Goal: Information Seeking & Learning: Find specific fact

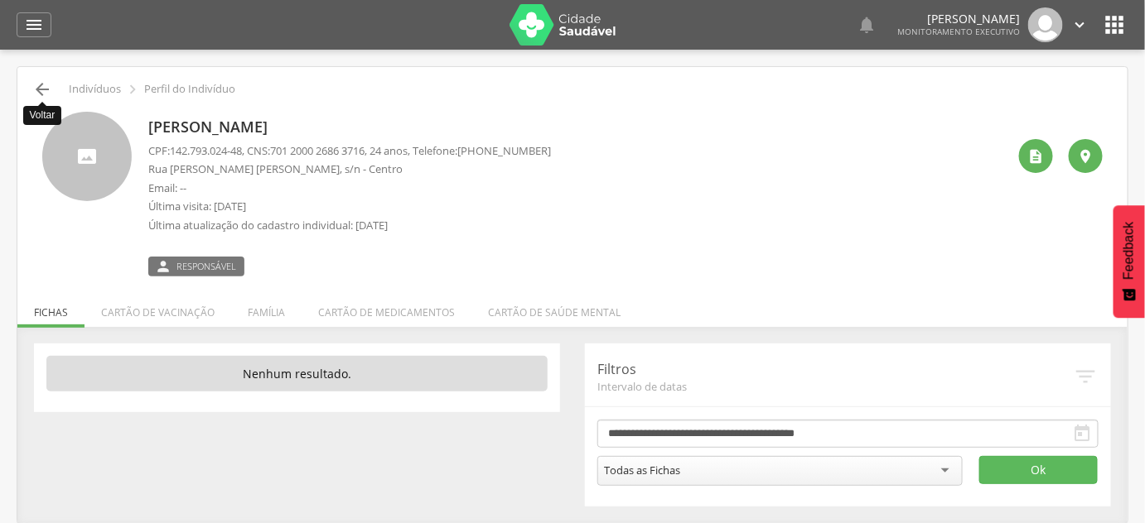
click at [41, 92] on icon "" at bounding box center [42, 90] width 20 height 20
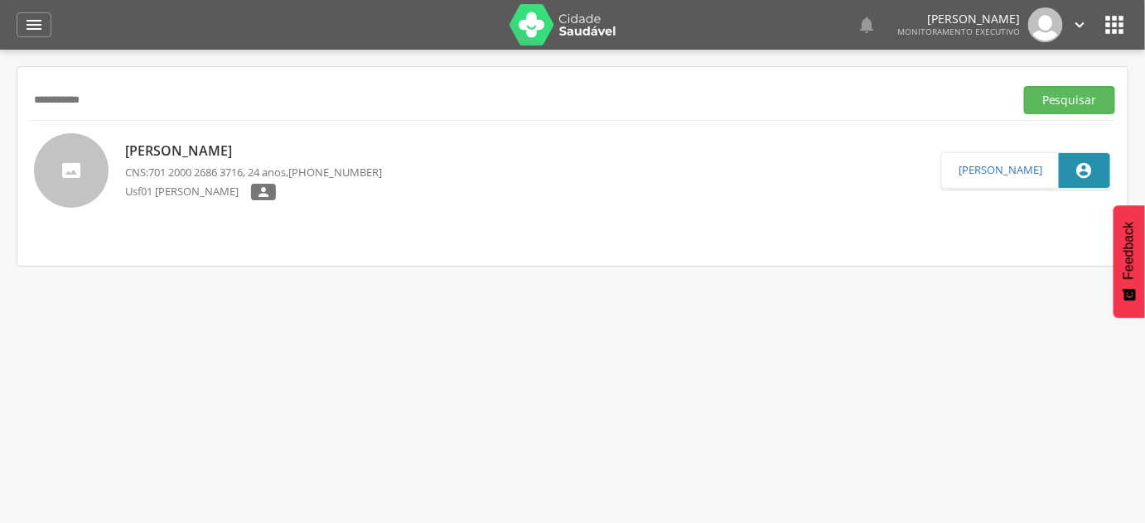
click at [41, 93] on input "**********" at bounding box center [518, 100] width 977 height 28
click at [1024, 86] on button "Pesquisar" at bounding box center [1069, 100] width 91 height 28
click at [157, 104] on input "******" at bounding box center [518, 100] width 977 height 28
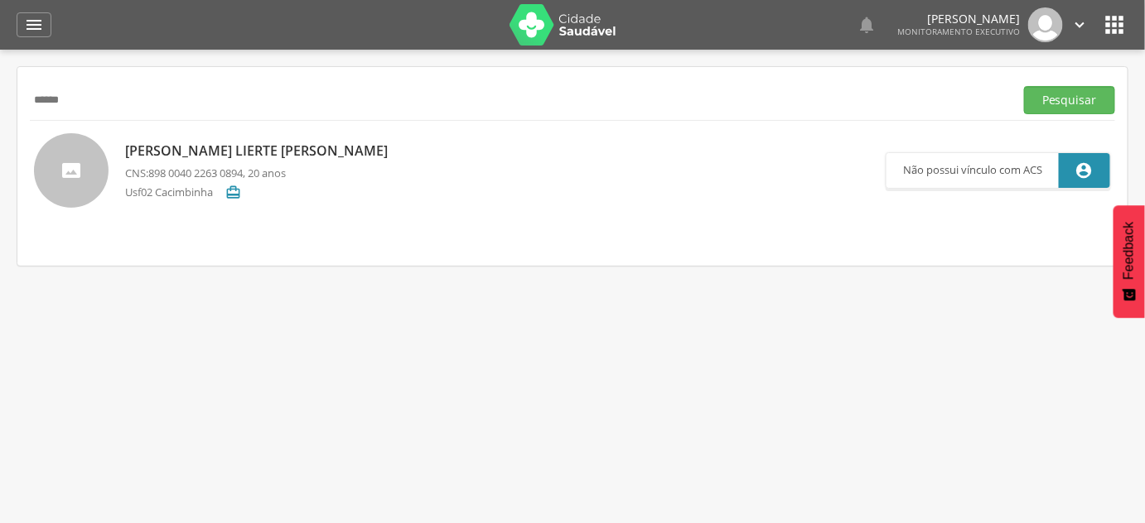
click at [157, 104] on input "******" at bounding box center [518, 100] width 977 height 28
click at [1024, 86] on button "Pesquisar" at bounding box center [1069, 100] width 91 height 28
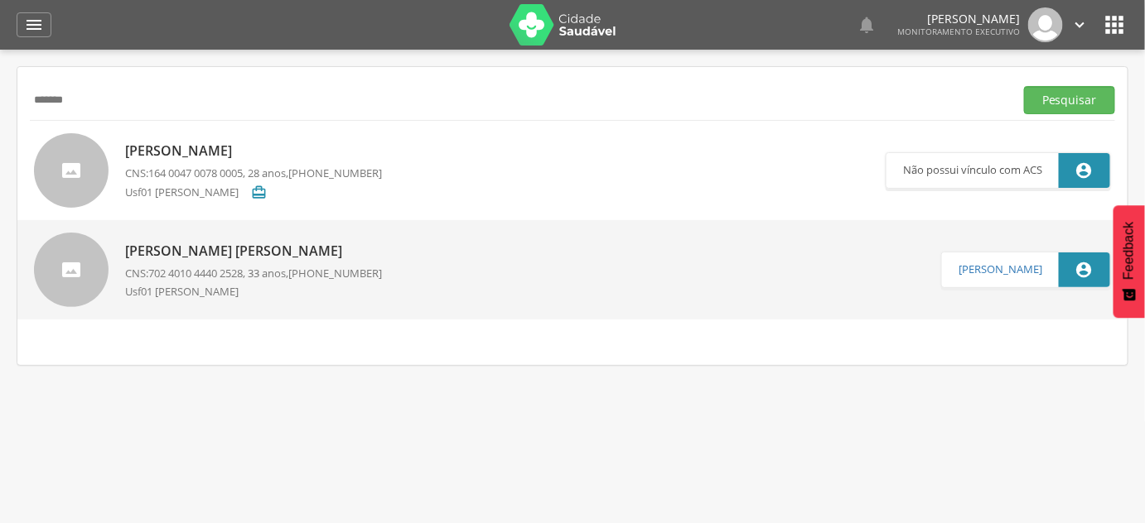
click at [238, 250] on p "Maria Iolanda Xavier de Souza" at bounding box center [253, 251] width 257 height 19
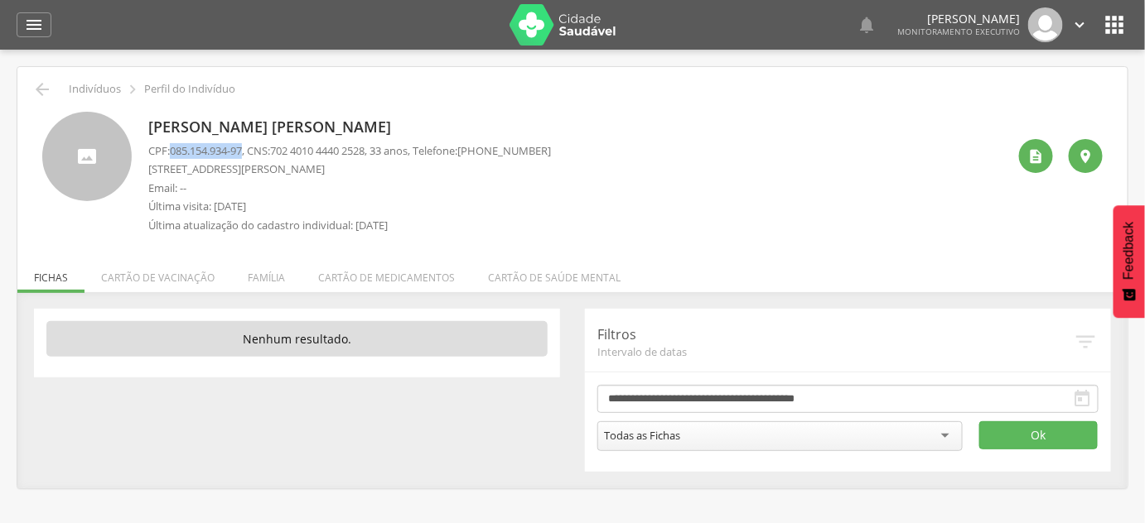
drag, startPoint x: 172, startPoint y: 154, endPoint x: 247, endPoint y: 147, distance: 74.8
click at [242, 147] on span "085.154.934-97" at bounding box center [206, 150] width 72 height 15
copy span "085.154.934-97"
click at [278, 121] on p "Maria Iolanda Xavier de Souza" at bounding box center [349, 128] width 402 height 22
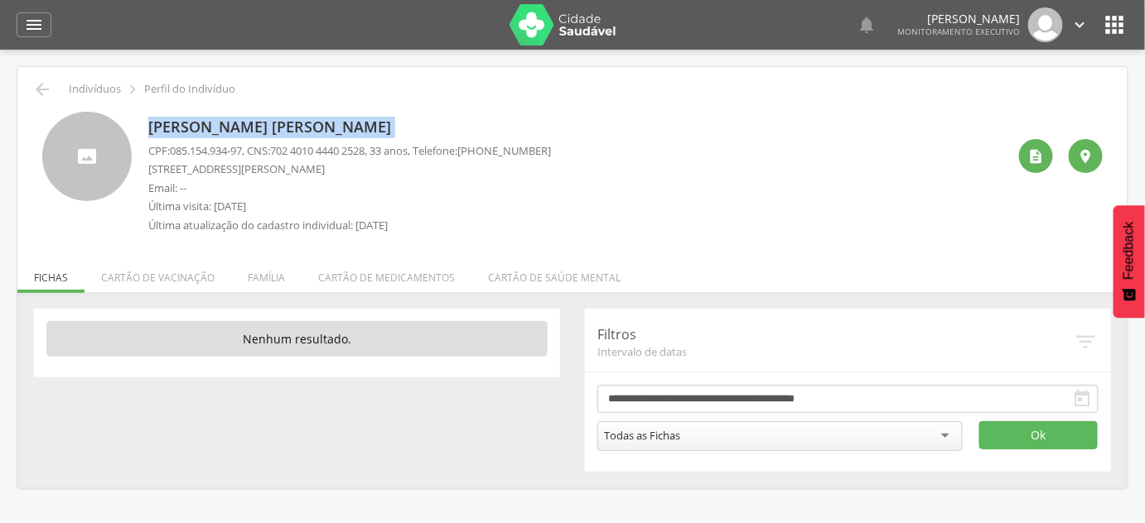
click at [278, 121] on p "Maria Iolanda Xavier de Souza" at bounding box center [349, 128] width 402 height 22
copy div "Maria Iolanda Xavier de Souza"
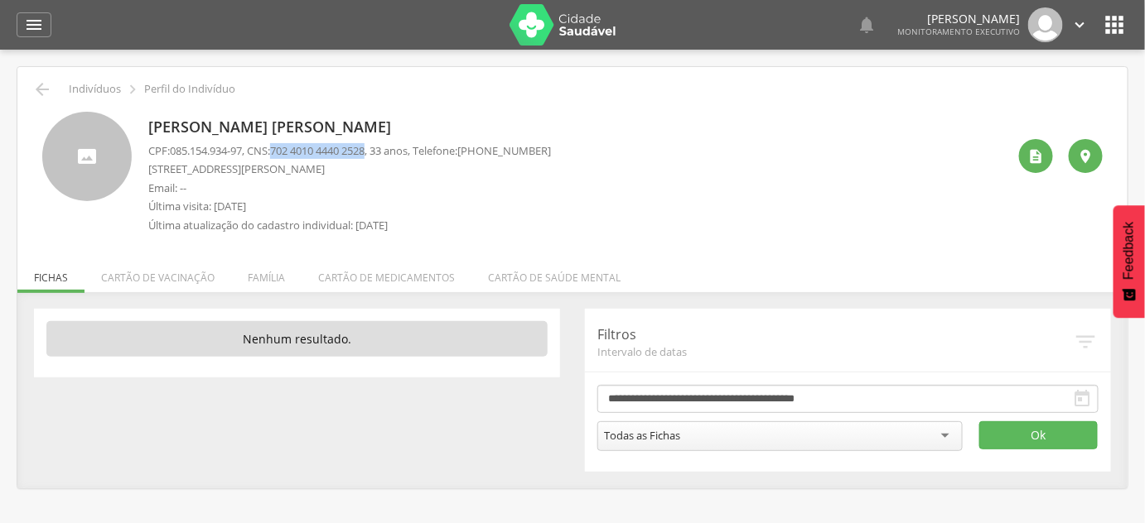
drag, startPoint x: 281, startPoint y: 153, endPoint x: 383, endPoint y: 149, distance: 101.9
click at [383, 149] on p "CPF: 085.154.934-97 , CNS: 702 4010 4440 2528 , 33 anos, Telefone: (87) 99144-0…" at bounding box center [349, 151] width 402 height 16
copy span "702 4010 4440 2528"
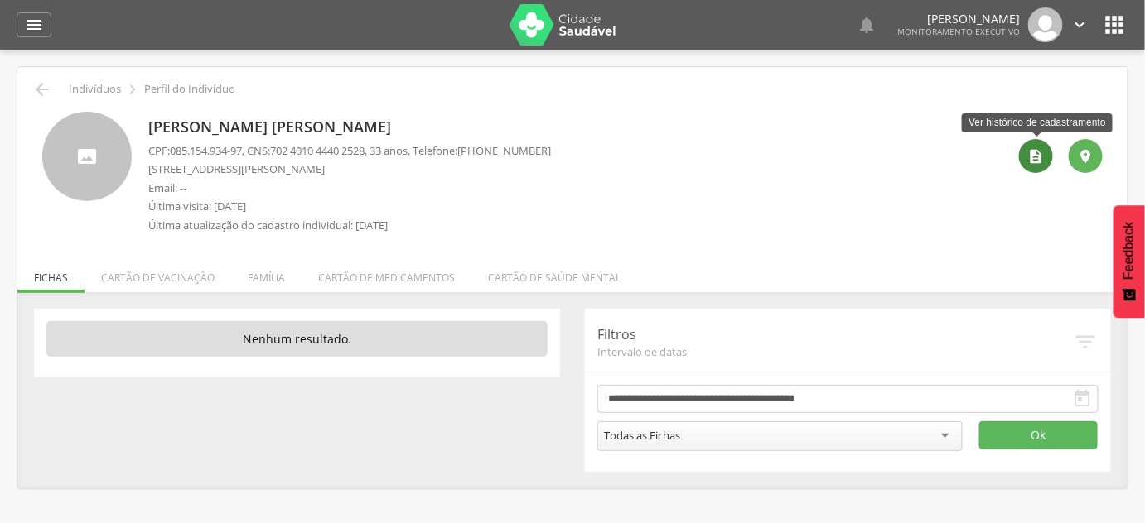
click at [1038, 165] on div "" at bounding box center [1036, 156] width 34 height 34
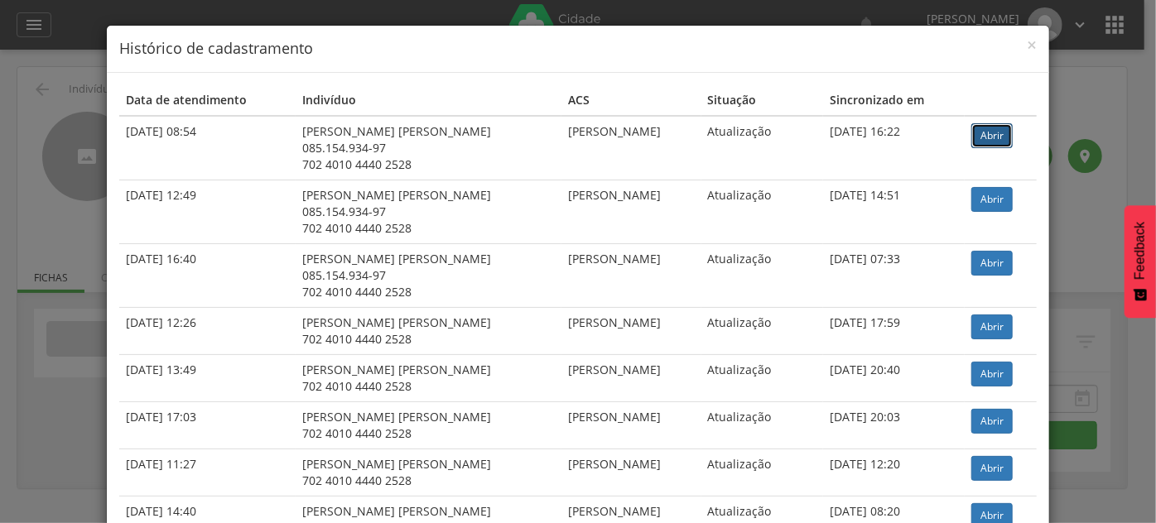
click at [998, 140] on link "Abrir" at bounding box center [991, 135] width 41 height 25
click at [31, 123] on div "× Histórico de cadastramento Data de atendimento Indivíduo ACS Situação Sincron…" at bounding box center [578, 261] width 1156 height 523
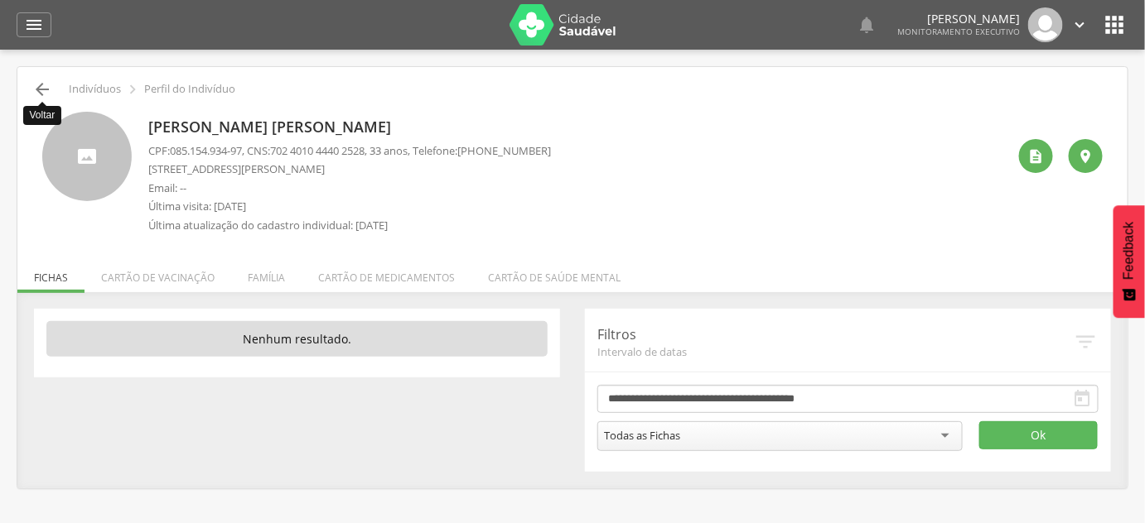
click at [36, 97] on icon "" at bounding box center [42, 90] width 20 height 20
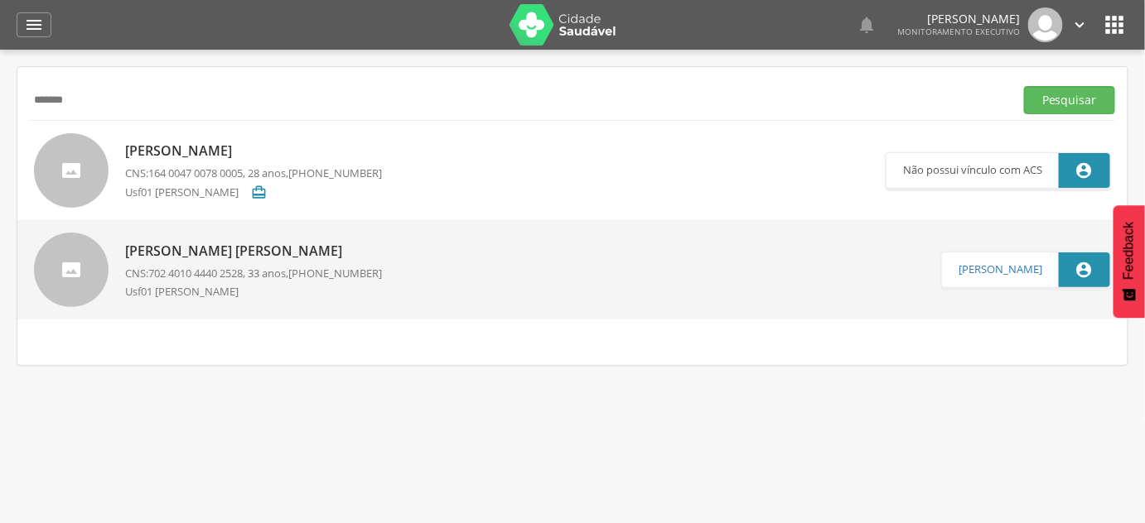
click at [36, 97] on input "*******" at bounding box center [518, 100] width 977 height 28
click at [1024, 86] on button "Pesquisar" at bounding box center [1069, 100] width 91 height 28
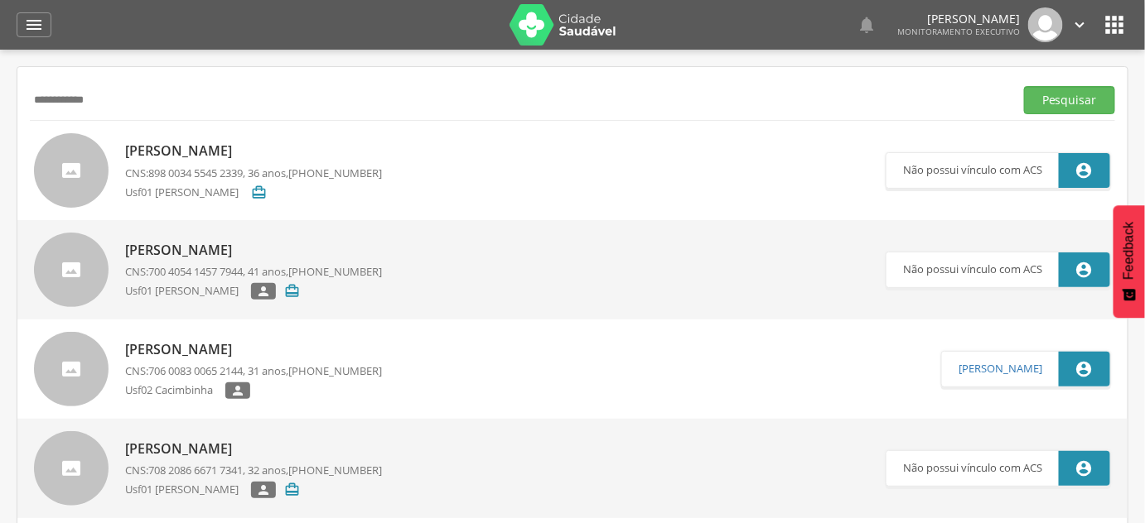
click at [1024, 86] on button "Pesquisar" at bounding box center [1069, 100] width 91 height 28
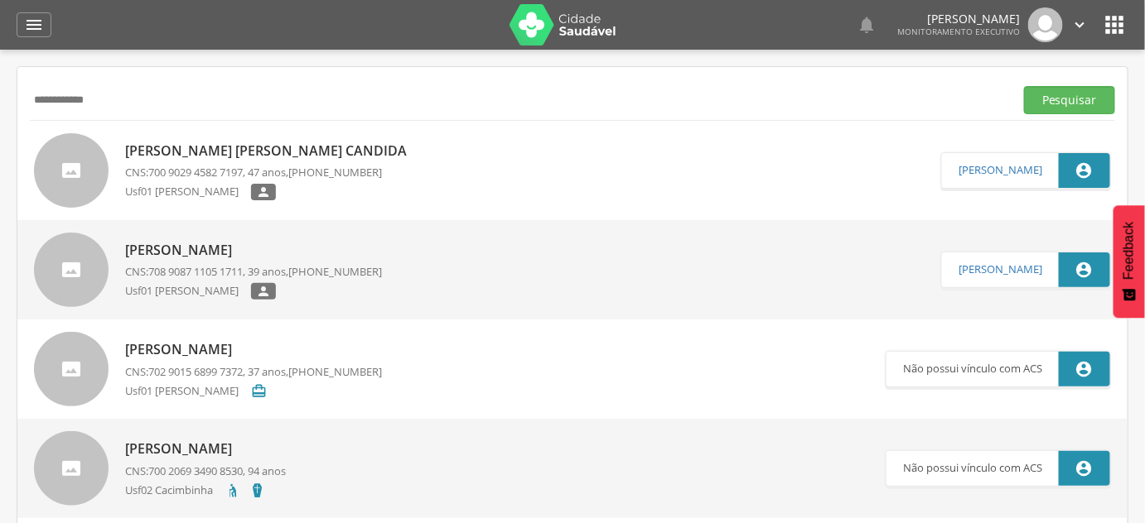
click at [241, 185] on p "Usf01 [PERSON_NAME]" at bounding box center [188, 192] width 126 height 17
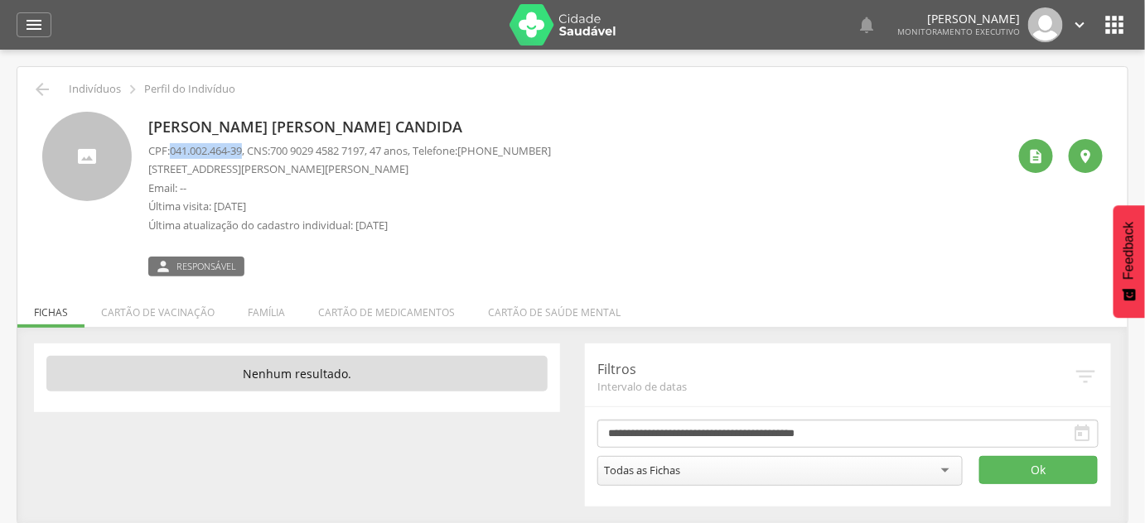
drag, startPoint x: 174, startPoint y: 149, endPoint x: 248, endPoint y: 154, distance: 74.7
click at [242, 154] on span "041.002.464-39" at bounding box center [206, 150] width 72 height 15
copy span "041.002.464-39"
click at [263, 134] on p "Marcia Maria Candida" at bounding box center [349, 128] width 402 height 22
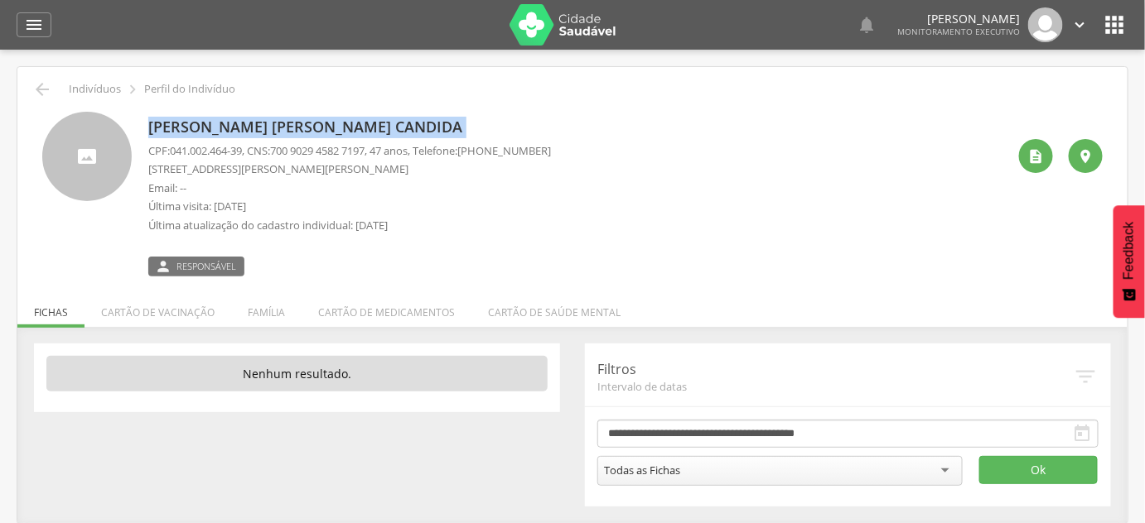
click at [263, 134] on p "Marcia Maria Candida" at bounding box center [349, 128] width 402 height 22
copy div "Marcia Maria Candida"
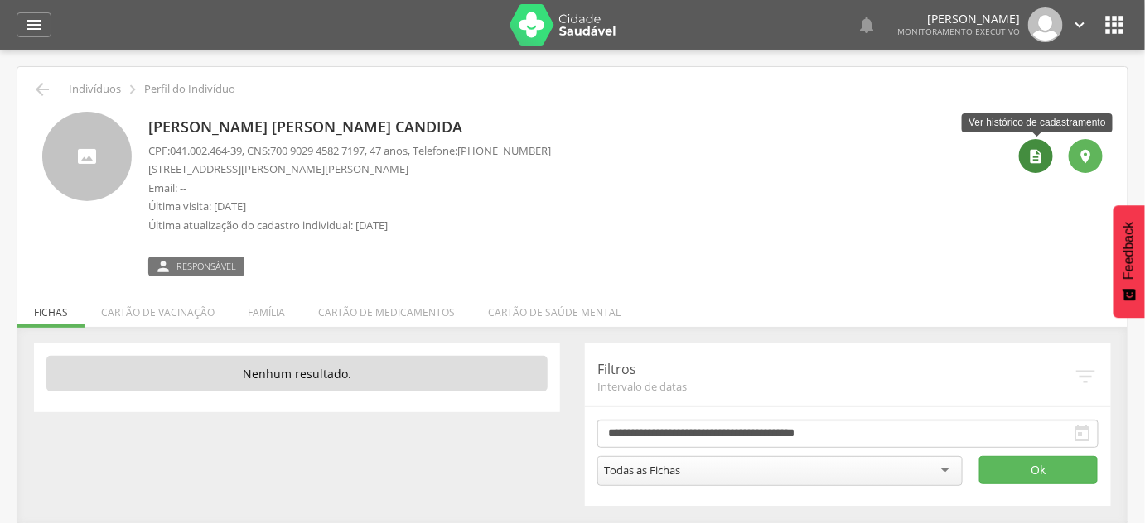
click at [1035, 153] on icon "" at bounding box center [1036, 156] width 17 height 17
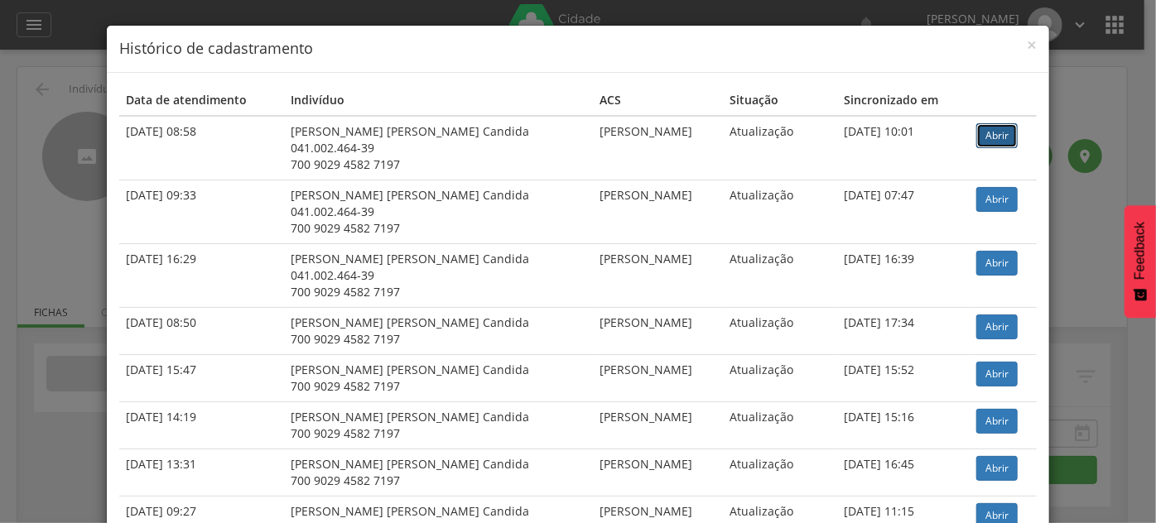
click at [976, 138] on link "Abrir" at bounding box center [996, 135] width 41 height 25
click at [69, 128] on div "× Histórico de cadastramento Data de atendimento Indivíduo ACS Situação Sincron…" at bounding box center [578, 261] width 1156 height 523
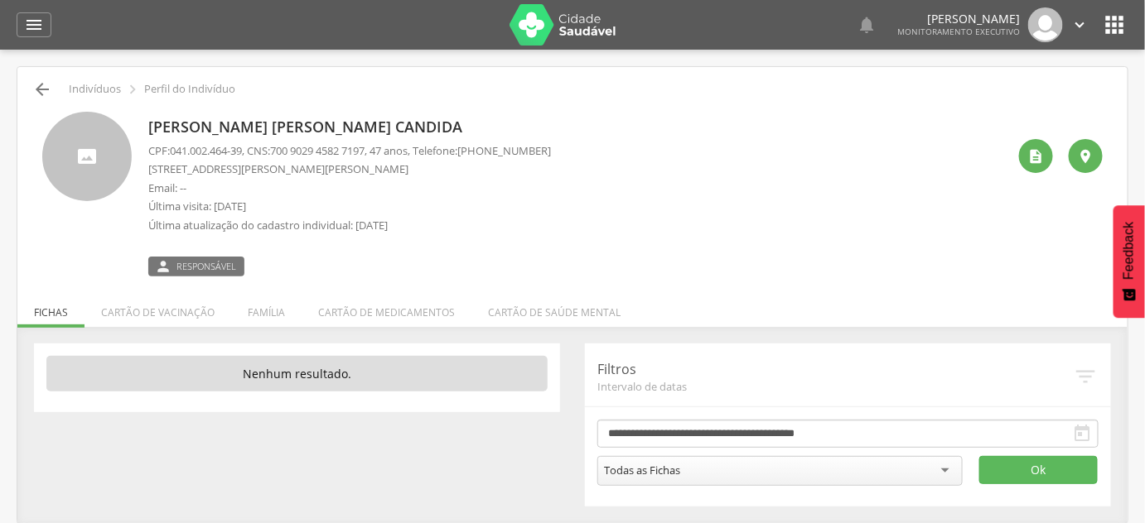
click at [40, 86] on icon "" at bounding box center [42, 90] width 20 height 20
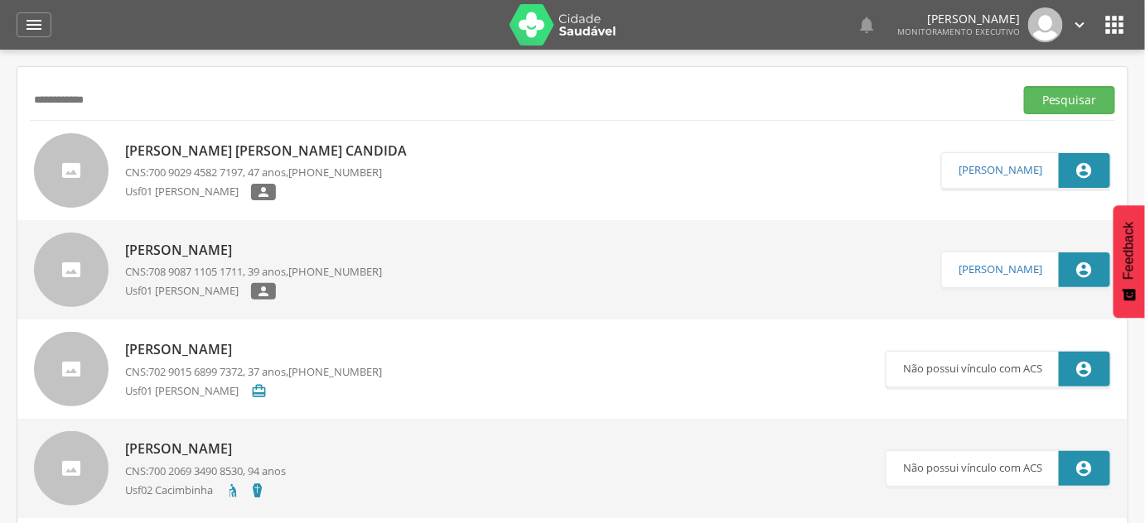
click at [40, 86] on input "**********" at bounding box center [518, 100] width 977 height 28
click at [1024, 86] on button "Pesquisar" at bounding box center [1069, 100] width 91 height 28
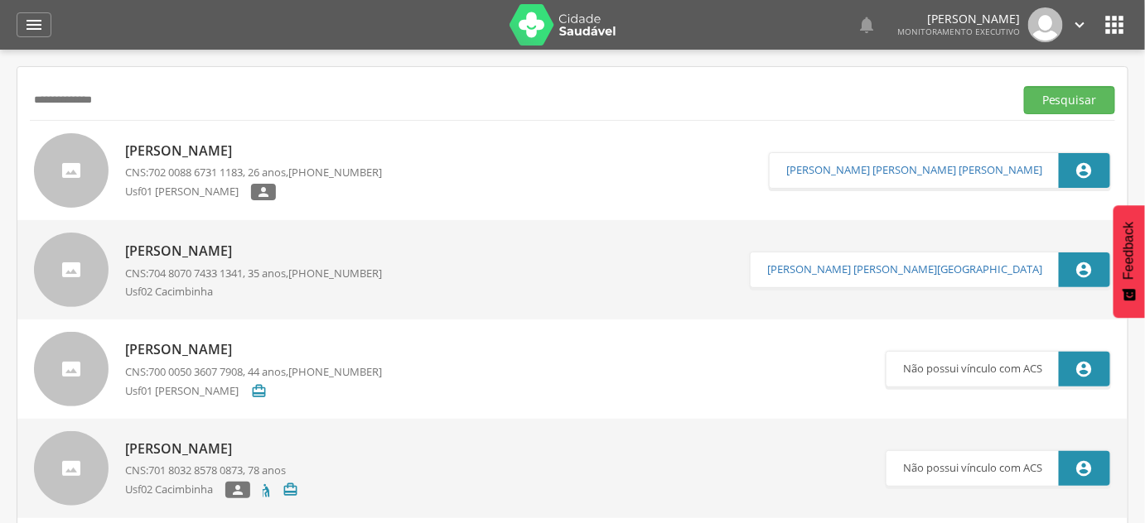
click at [205, 157] on p "Bianca Pereira Sousa" at bounding box center [253, 151] width 257 height 19
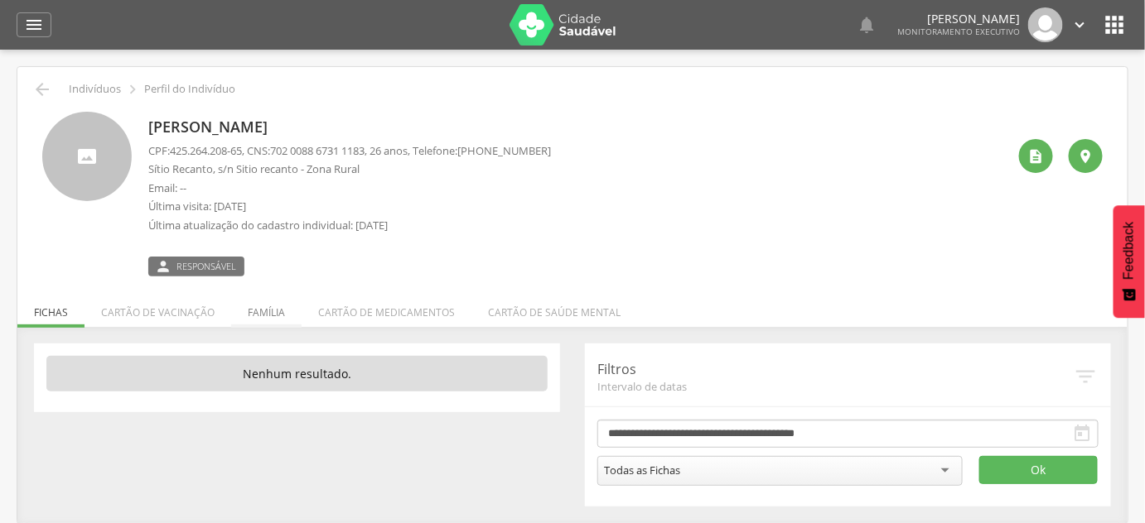
click at [264, 320] on li "Família" at bounding box center [266, 308] width 70 height 39
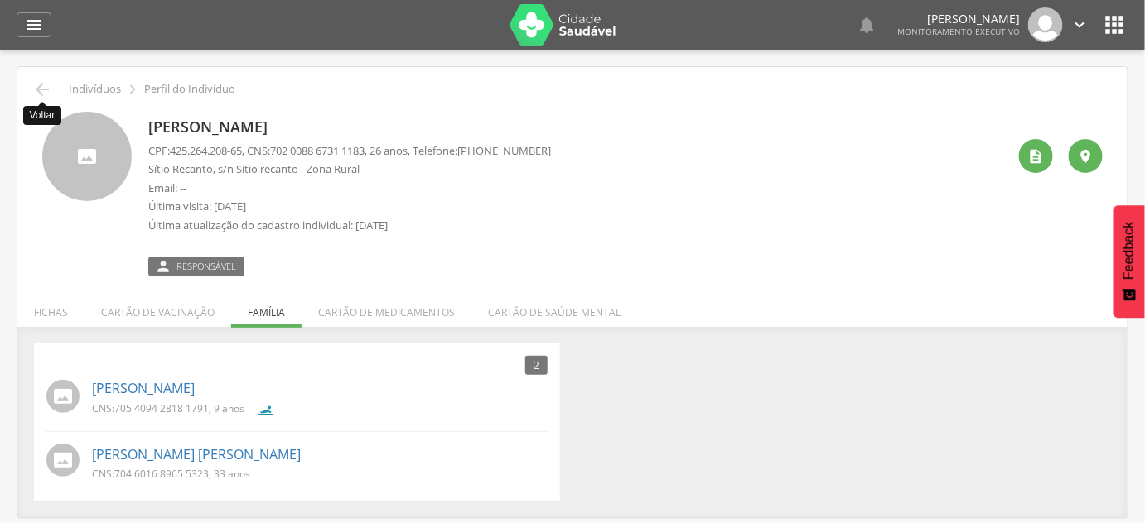
click at [35, 93] on icon "" at bounding box center [42, 90] width 20 height 20
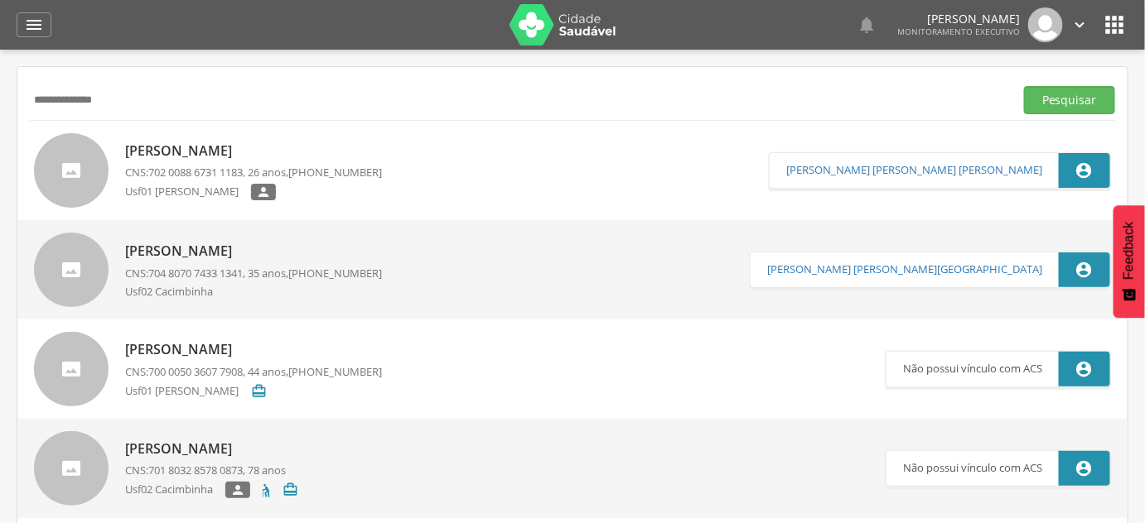
click at [35, 93] on input "**********" at bounding box center [518, 100] width 977 height 28
click at [1024, 86] on button "Pesquisar" at bounding box center [1069, 100] width 91 height 28
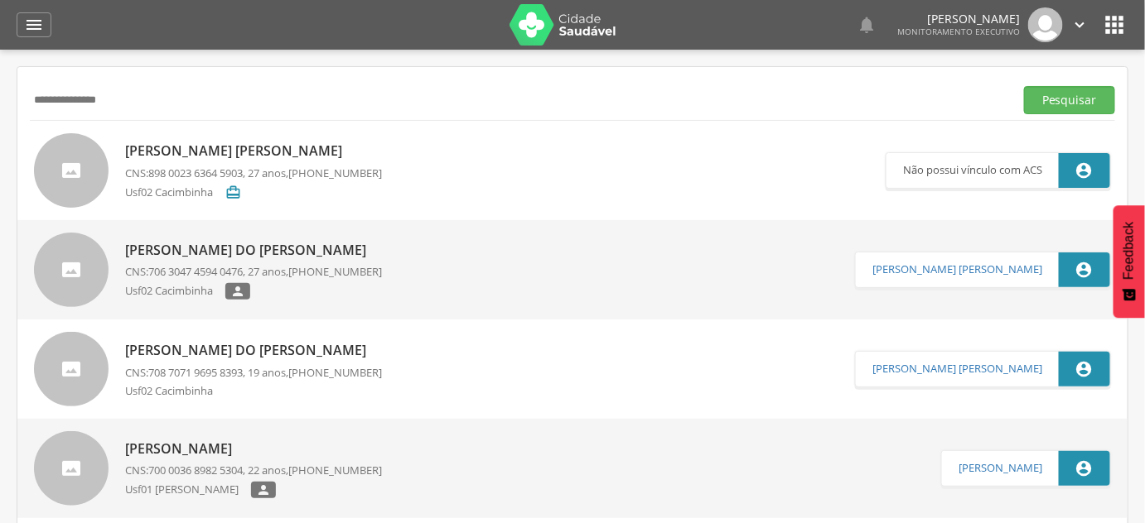
click at [296, 272] on p "CNS: 706 3047 4594 0476 , 27 anos, (83) 99917-9557" at bounding box center [253, 272] width 257 height 16
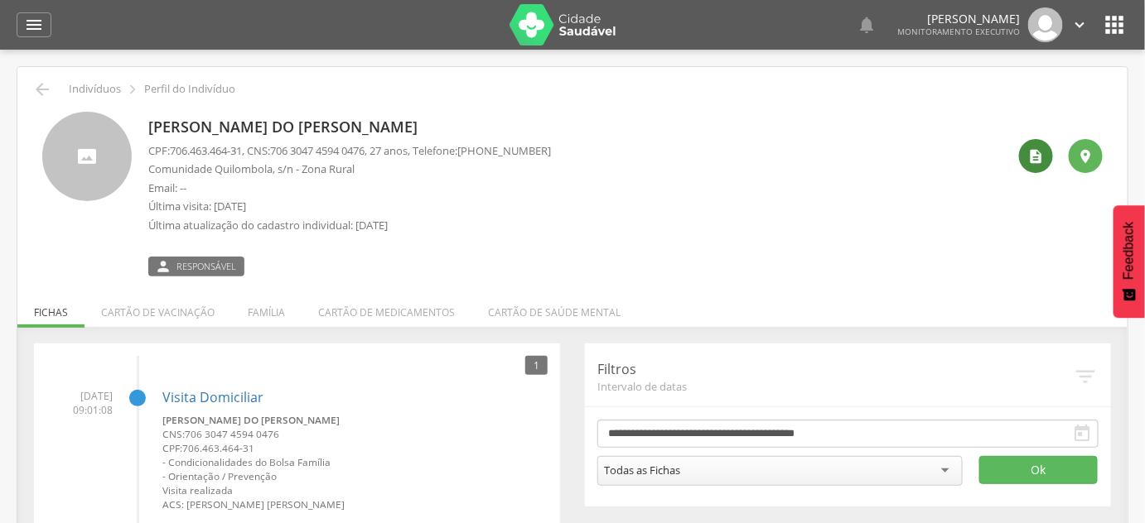
click at [1029, 152] on icon "" at bounding box center [1036, 156] width 17 height 17
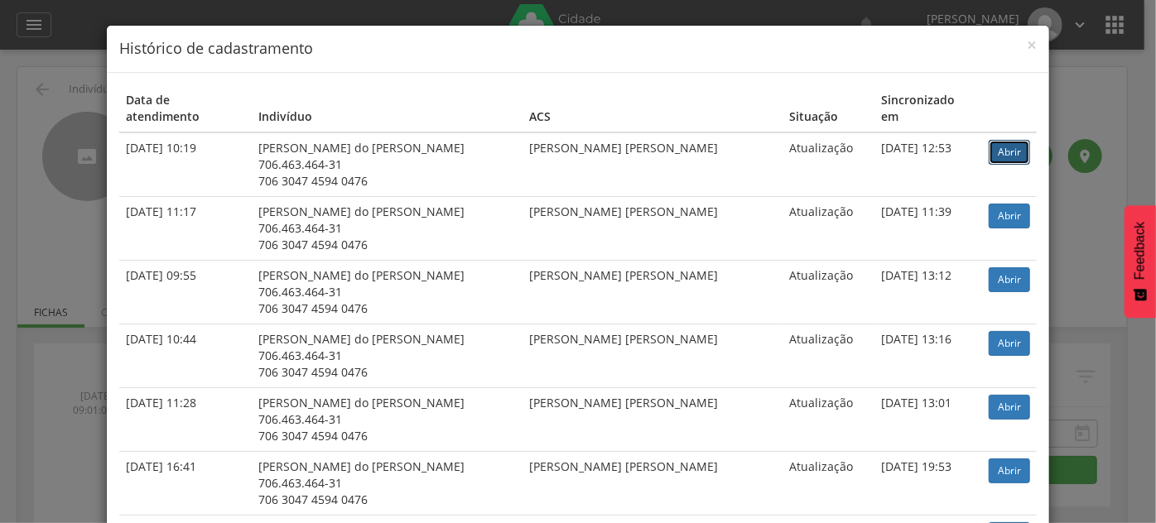
click at [989, 142] on link "Abrir" at bounding box center [1009, 152] width 41 height 25
click at [34, 125] on div "× Histórico de cadastramento Data de atendimento Indivíduo ACS Situação Sincron…" at bounding box center [578, 261] width 1156 height 523
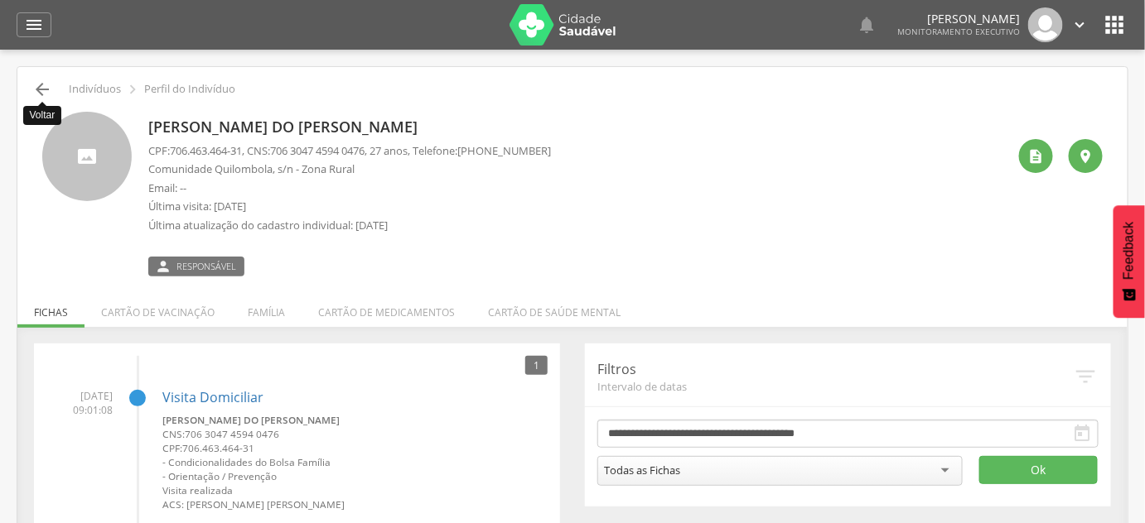
click at [33, 92] on icon "" at bounding box center [42, 90] width 20 height 20
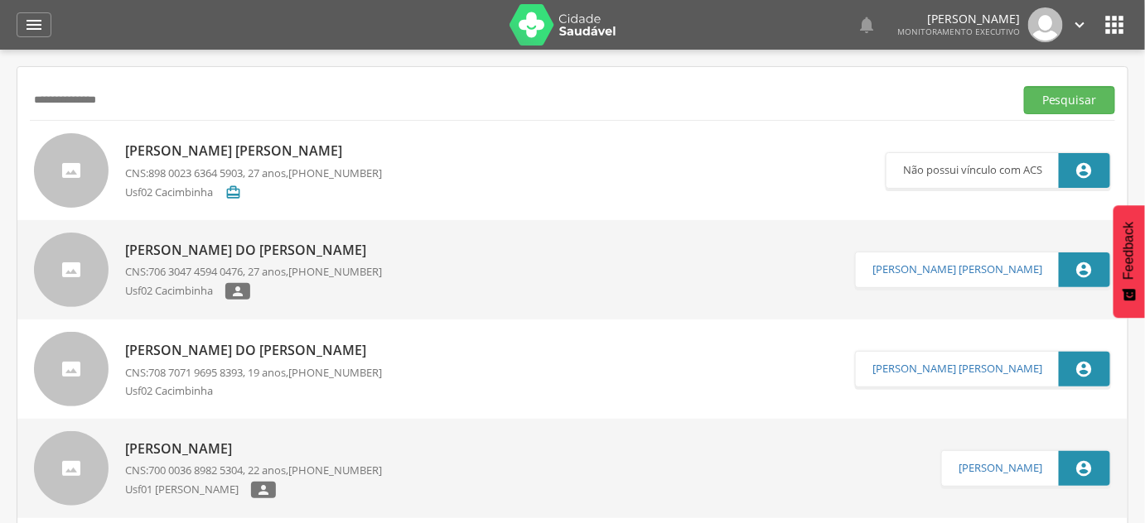
click at [193, 113] on input "**********" at bounding box center [518, 100] width 977 height 28
click at [460, 104] on input "**********" at bounding box center [518, 100] width 977 height 28
type input "**********"
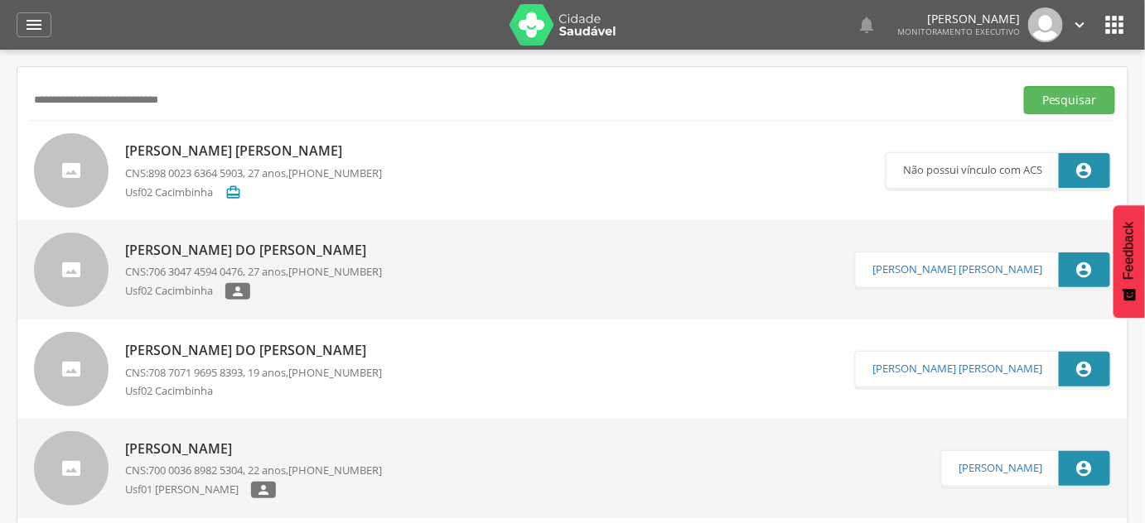
click at [1024, 86] on button "Pesquisar" at bounding box center [1069, 100] width 91 height 28
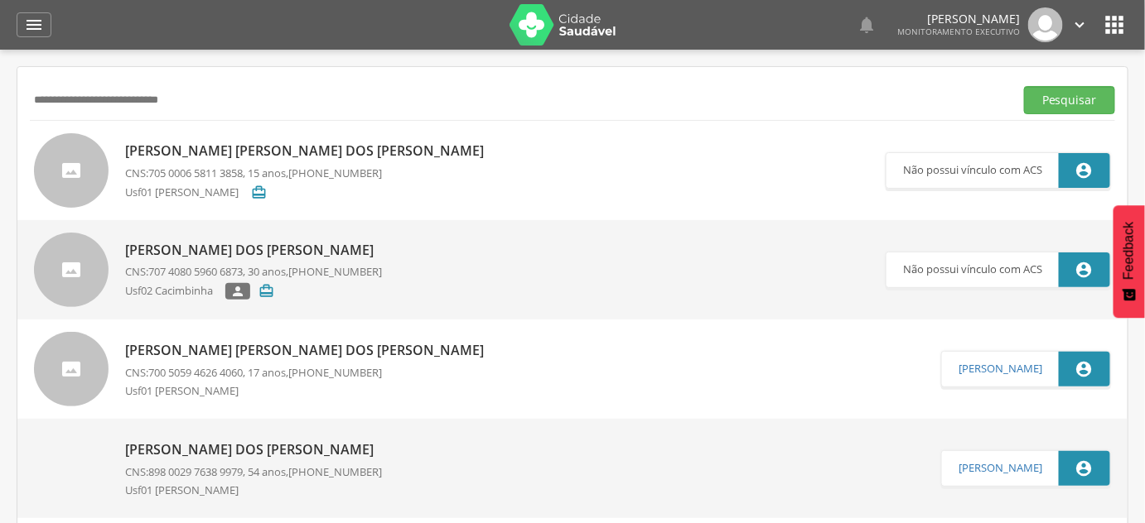
click at [311, 157] on p "[PERSON_NAME]" at bounding box center [308, 151] width 367 height 19
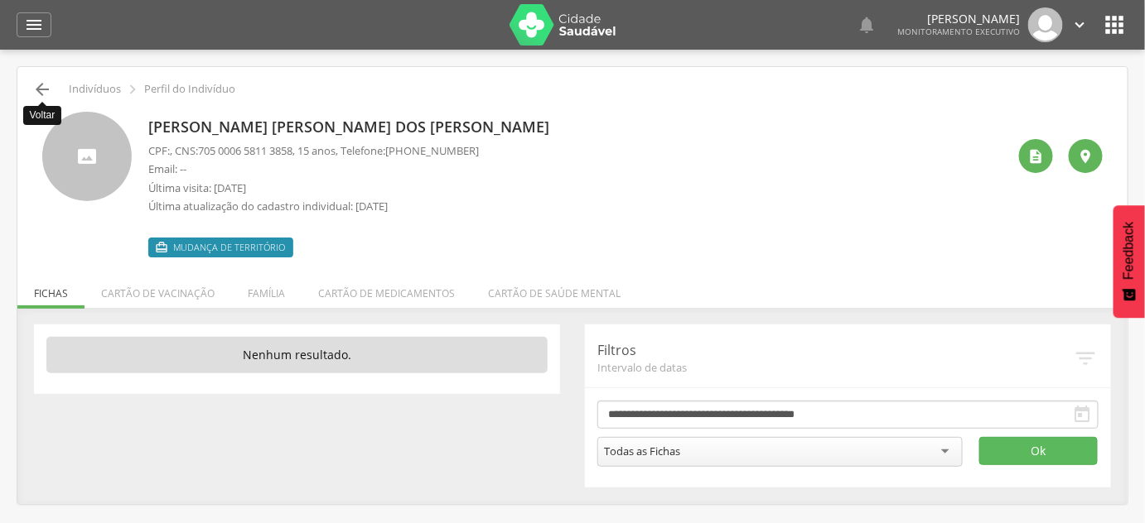
click at [44, 89] on icon "" at bounding box center [42, 90] width 20 height 20
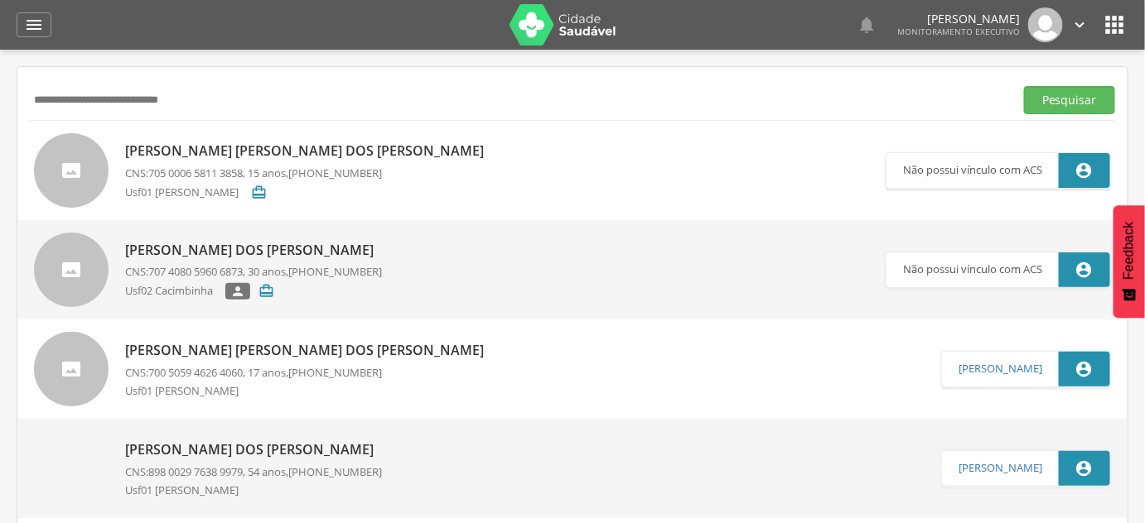
click at [176, 265] on span "707 4080 5960 6873" at bounding box center [195, 271] width 94 height 15
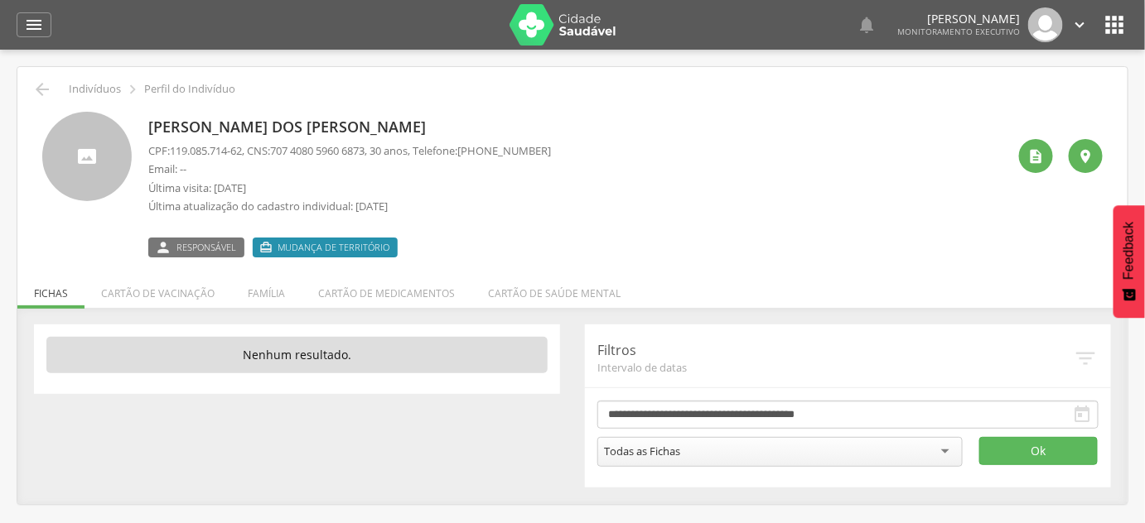
click at [58, 89] on div " Indivíduos  Perfil do Indivíduo" at bounding box center [572, 90] width 1085 height 20
click at [48, 93] on icon "" at bounding box center [42, 90] width 20 height 20
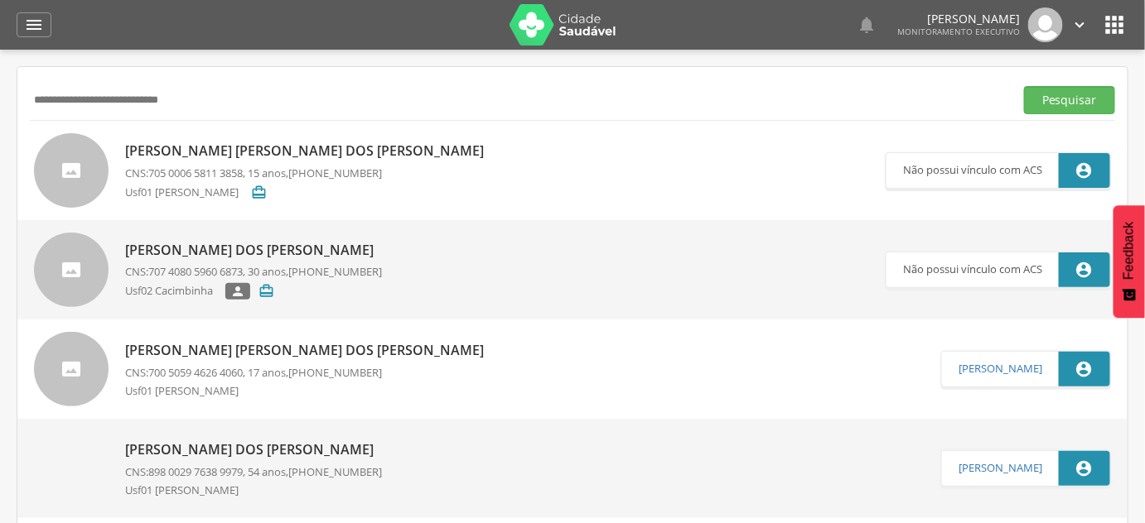
click at [200, 171] on span "705 0006 5811 3858" at bounding box center [195, 173] width 94 height 15
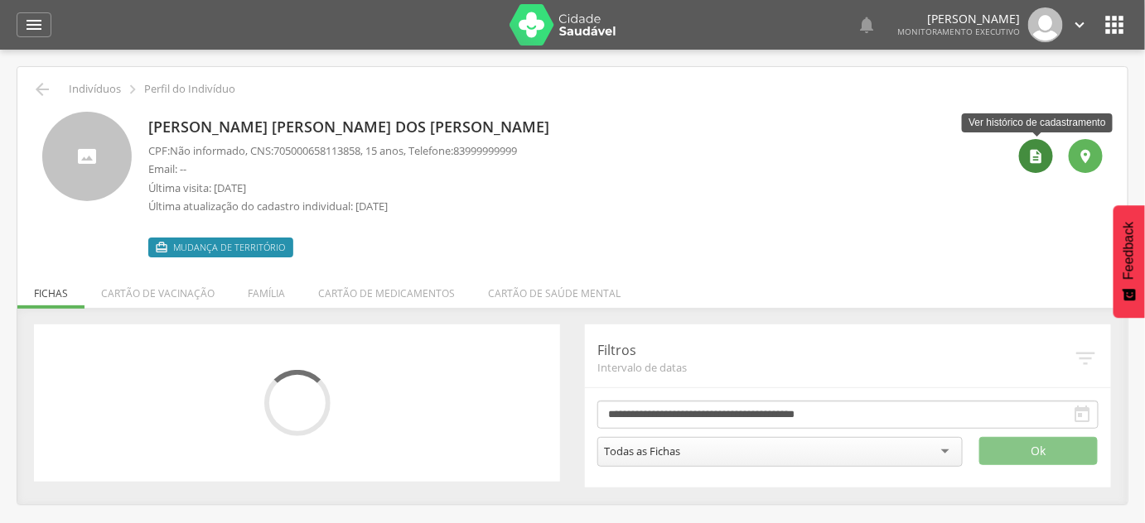
click at [1046, 151] on div "" at bounding box center [1036, 156] width 34 height 34
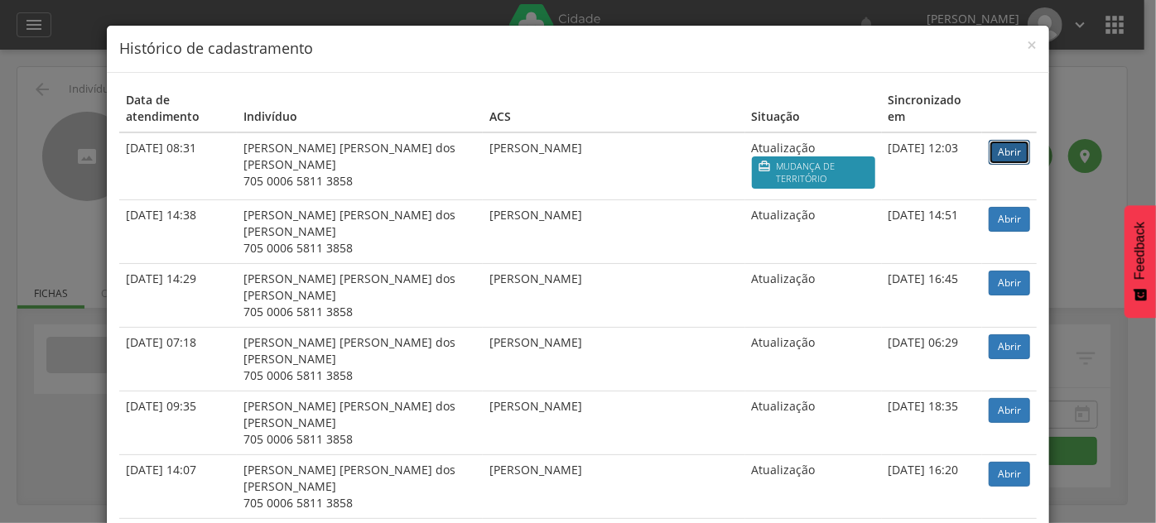
click at [1005, 140] on link "Abrir" at bounding box center [1009, 152] width 41 height 25
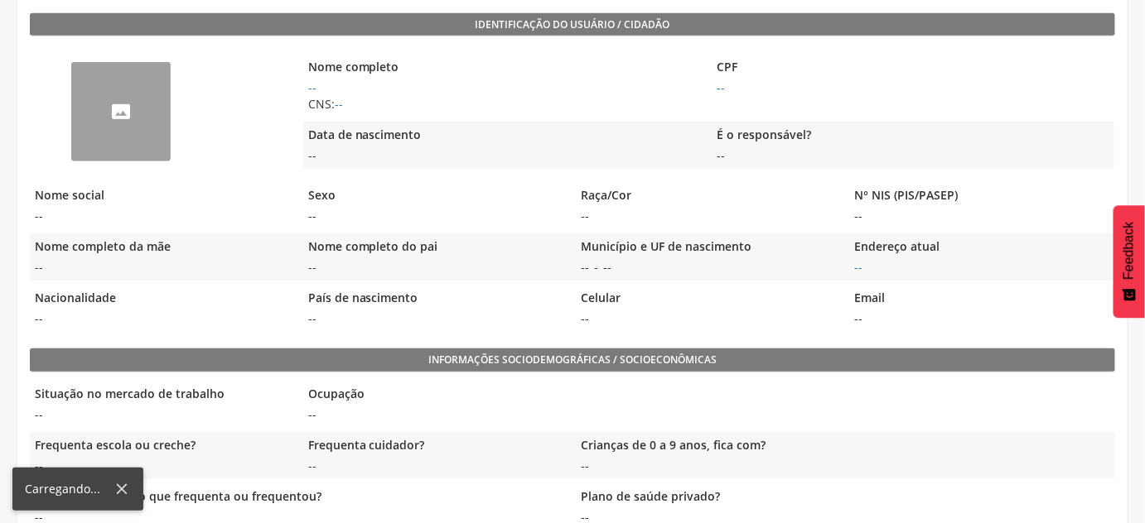
scroll to position [376, 0]
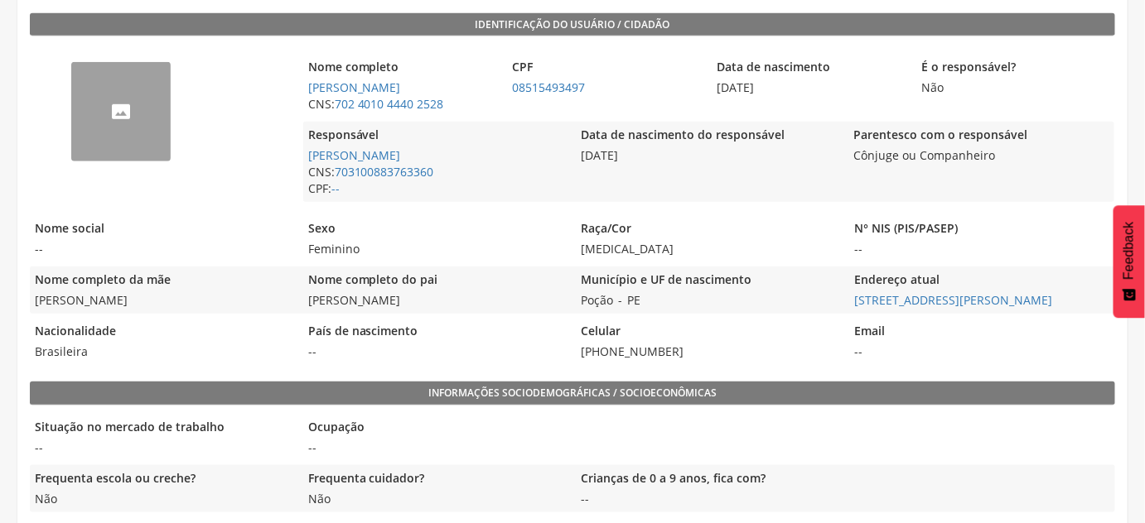
drag, startPoint x: 841, startPoint y: 301, endPoint x: 1049, endPoint y: 308, distance: 208.0
click at [1048, 308] on div "Nome completo da mãe Zuleide Xavier de Sousa Nome completo do pai Jose Fernando…" at bounding box center [572, 290] width 1085 height 47
click at [1083, 318] on div "Email --" at bounding box center [981, 341] width 265 height 47
drag, startPoint x: 1087, startPoint y: 302, endPoint x: 851, endPoint y: 305, distance: 236.0
click at [851, 305] on span "Sítio Jose Rodrigues, 1160 - Zona Rural Ir para o endereço atual" at bounding box center [981, 300] width 265 height 17
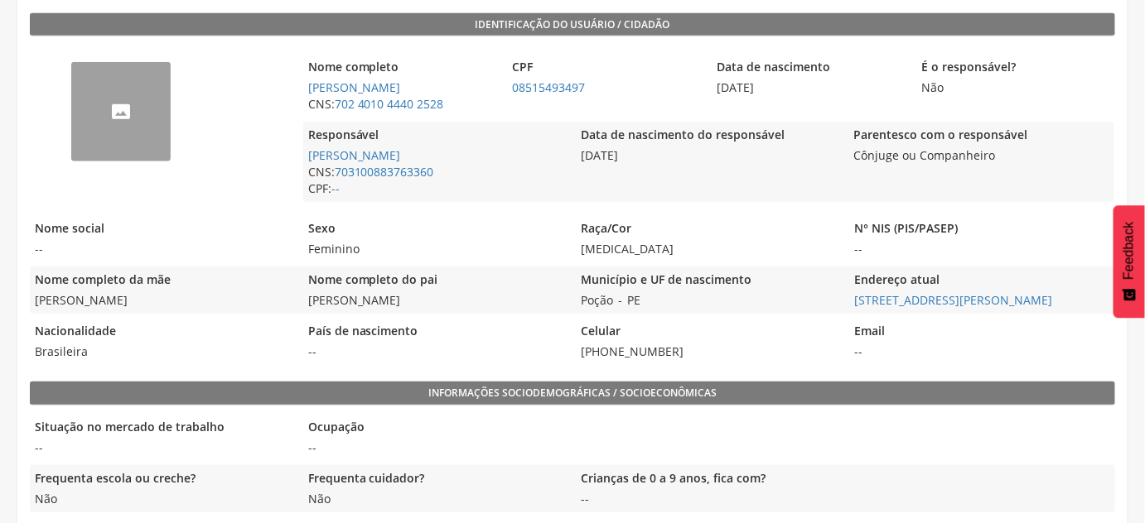
copy link "Sítio Jose Rodrigues, 1160 - Zona Rural"
drag, startPoint x: 668, startPoint y: 300, endPoint x: 563, endPoint y: 303, distance: 104.4
click at [574, 306] on div "Nome completo da mãe Zuleide Xavier de Sousa Nome completo do pai Jose Fernando…" at bounding box center [572, 290] width 1085 height 47
copy div "Poção - PE"
drag, startPoint x: 610, startPoint y: 96, endPoint x: 510, endPoint y: 94, distance: 99.4
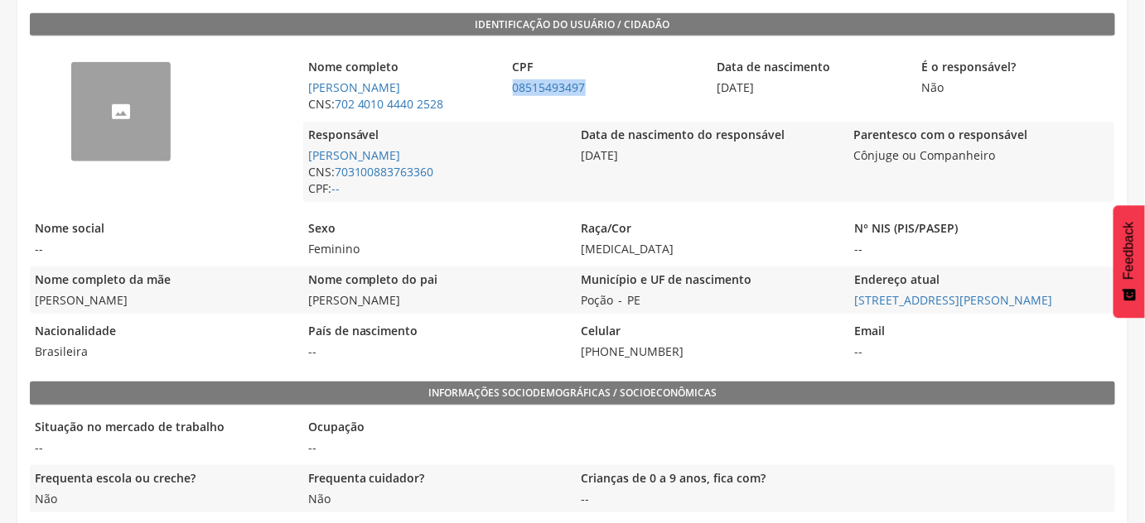
click at [510, 94] on div "CPF 08515493497" at bounding box center [606, 86] width 196 height 64
copy link "08515493497"
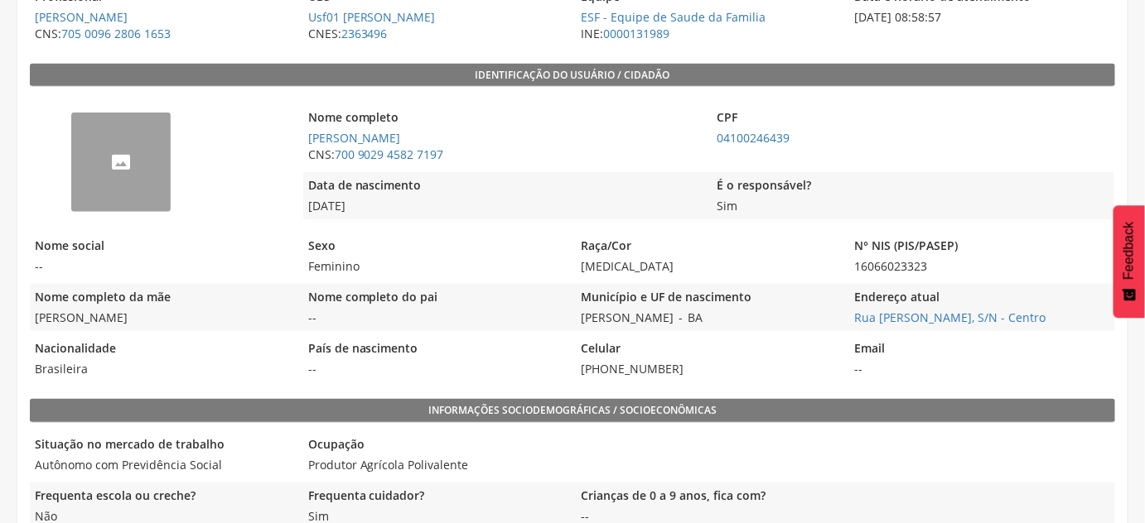
scroll to position [301, 0]
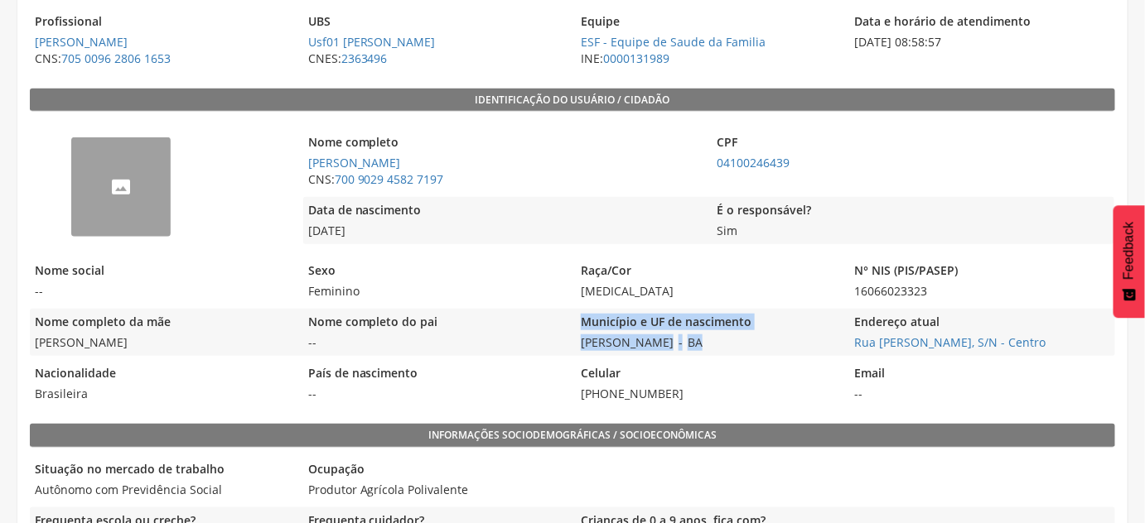
drag, startPoint x: 559, startPoint y: 341, endPoint x: 690, endPoint y: 347, distance: 131.0
click at [690, 347] on div "Nome completo da mãe Maria Jose Candida Nome completo do pai -- Município e UF …" at bounding box center [572, 332] width 1085 height 47
click at [692, 346] on div "Município e UF de nascimento Paulo Afonso - BA" at bounding box center [708, 332] width 265 height 47
drag, startPoint x: 692, startPoint y: 346, endPoint x: 581, endPoint y: 348, distance: 110.2
click at [581, 348] on div "Município e UF de nascimento Paulo Afonso - BA" at bounding box center [708, 332] width 265 height 47
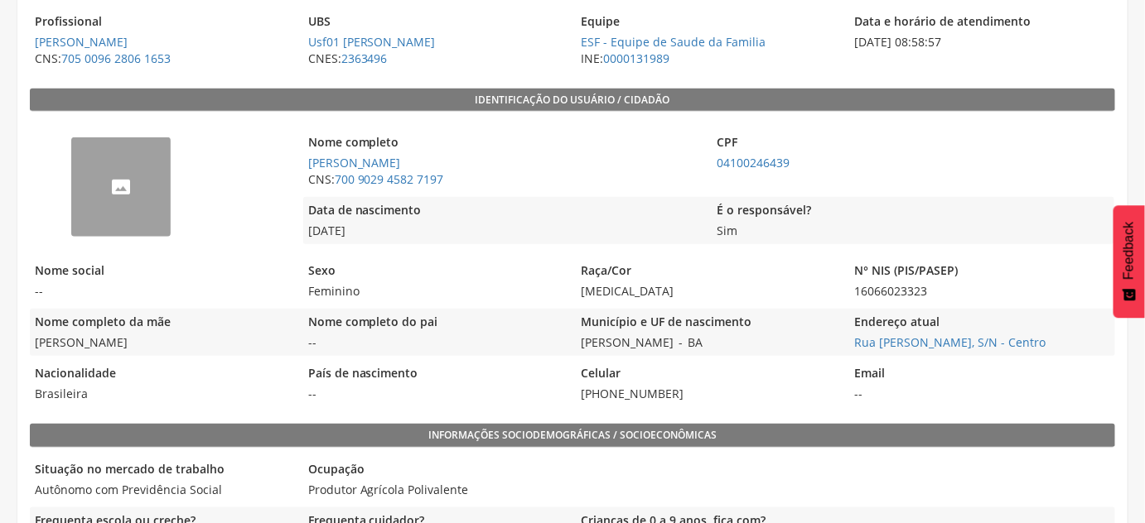
click at [847, 346] on div "Nome completo da mãe Maria Jose Candida Nome completo do pai -- Município e UF …" at bounding box center [572, 332] width 1085 height 47
drag, startPoint x: 847, startPoint y: 346, endPoint x: 1035, endPoint y: 349, distance: 188.0
click at [1035, 349] on div "Nome completo da mãe Maria Jose Candida Nome completo do pai -- Município e UF …" at bounding box center [572, 332] width 1085 height 47
copy link "Rua [PERSON_NAME], S/N - Centro"
drag, startPoint x: 468, startPoint y: 179, endPoint x: 333, endPoint y: 183, distance: 135.1
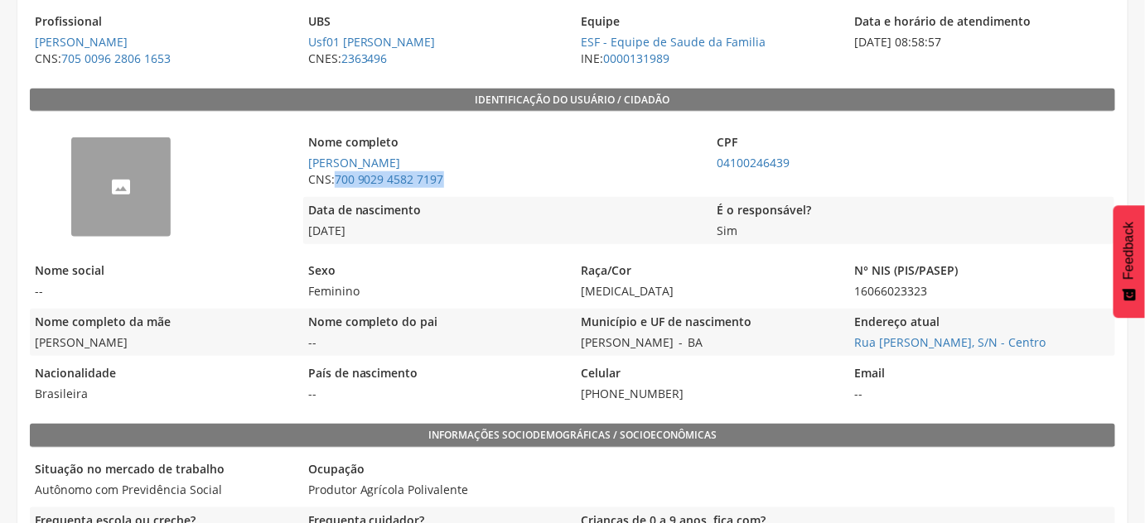
click at [333, 183] on span "CNS: 700 9029 4582 7197" at bounding box center [503, 179] width 401 height 17
copy span "700 9029 4582 7197"
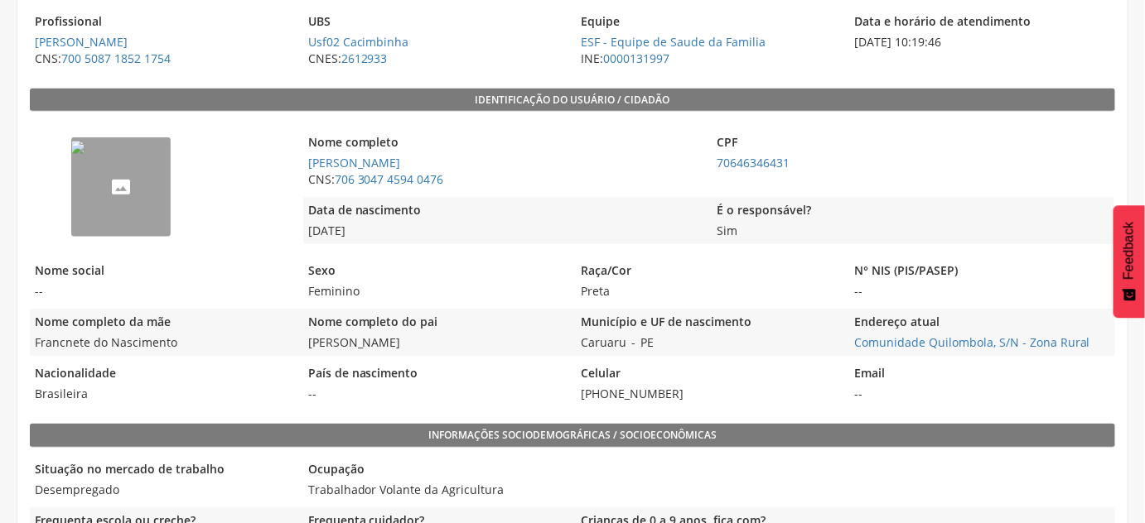
scroll to position [301, 0]
drag, startPoint x: 505, startPoint y: 160, endPoint x: 305, endPoint y: 162, distance: 200.4
click at [305, 162] on span "[PERSON_NAME]" at bounding box center [503, 163] width 401 height 17
copy link "[PERSON_NAME]"
click at [460, 178] on span "CNS: 706 3047 4594 0476" at bounding box center [503, 179] width 401 height 17
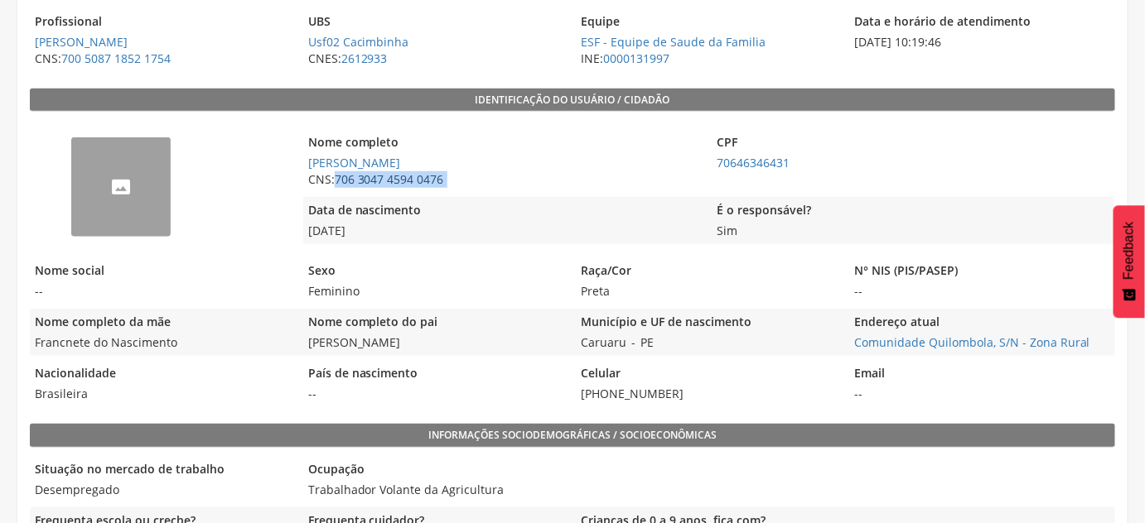
drag, startPoint x: 460, startPoint y: 178, endPoint x: 345, endPoint y: 181, distance: 116.0
click at [345, 181] on span "CNS: 706 3047 4594 0476" at bounding box center [503, 179] width 401 height 17
copy div "706 3047 4594 0476"
click at [833, 146] on legend "CPF" at bounding box center [912, 143] width 401 height 19
drag, startPoint x: 828, startPoint y: 161, endPoint x: 714, endPoint y: 166, distance: 114.4
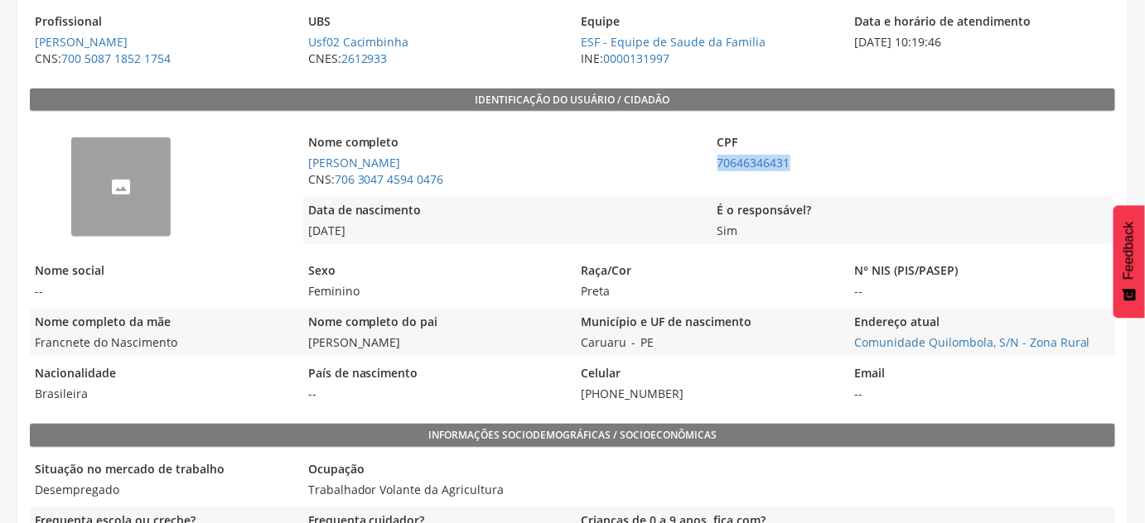
click at [714, 166] on span "70646346431" at bounding box center [912, 163] width 401 height 17
copy link "70646346431"
drag, startPoint x: 1034, startPoint y: 295, endPoint x: 1023, endPoint y: 299, distance: 12.3
click at [1034, 294] on span "--" at bounding box center [981, 291] width 265 height 17
drag, startPoint x: 655, startPoint y: 345, endPoint x: 578, endPoint y: 346, distance: 77.0
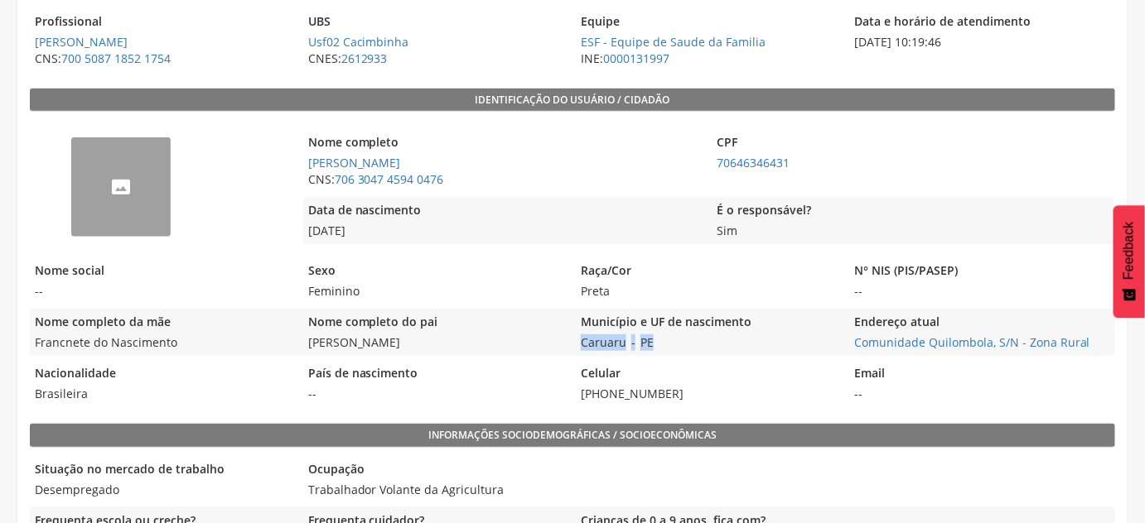
click at [578, 346] on div "Município e UF de nascimento Caruaru - PE" at bounding box center [708, 332] width 265 height 47
copy div "Caruaru - PE"
drag, startPoint x: 846, startPoint y: 340, endPoint x: 1085, endPoint y: 348, distance: 238.6
click at [1085, 348] on div "Nome completo da mãe [PERSON_NAME] Nome completo do pai [PERSON_NAME] Município…" at bounding box center [572, 332] width 1085 height 47
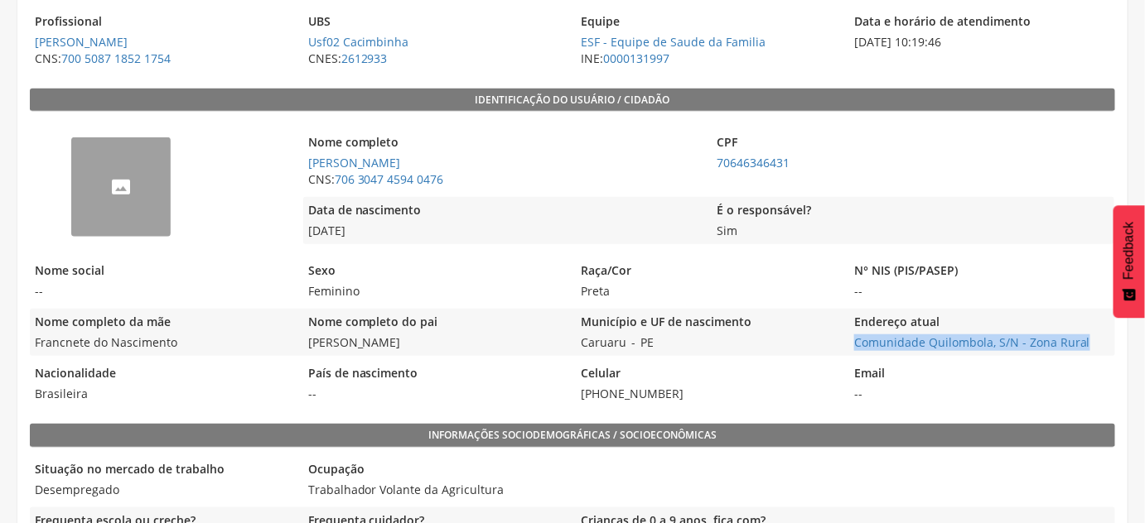
copy link "Comunidade Quilombola, S/N - Zona Rural"
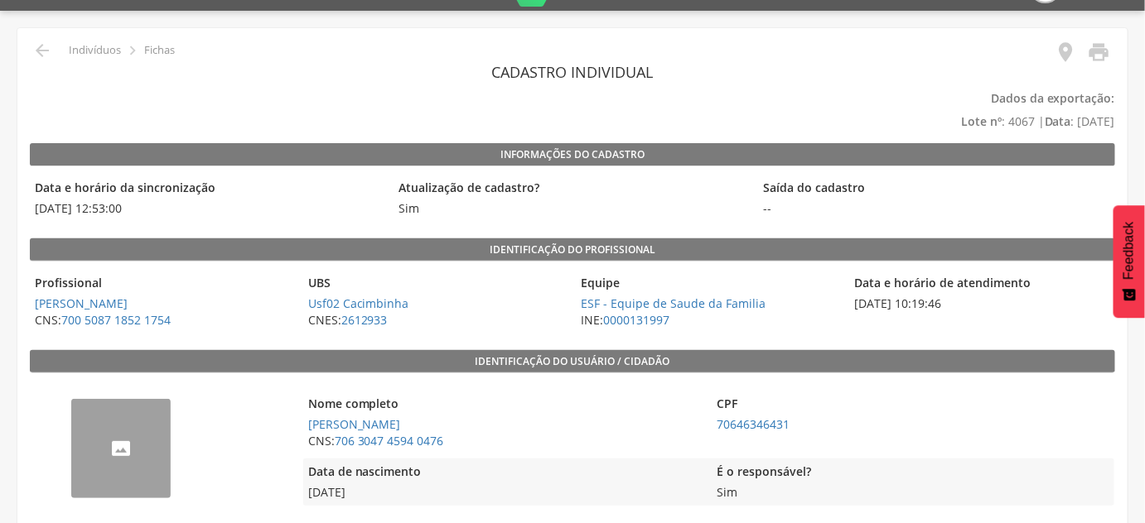
scroll to position [0, 0]
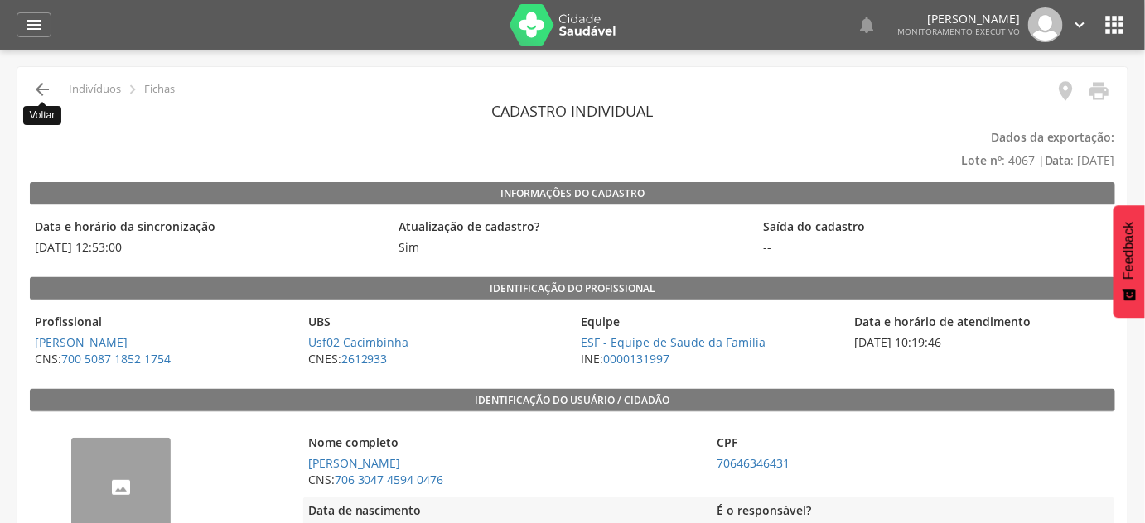
click at [46, 91] on icon "" at bounding box center [42, 90] width 20 height 20
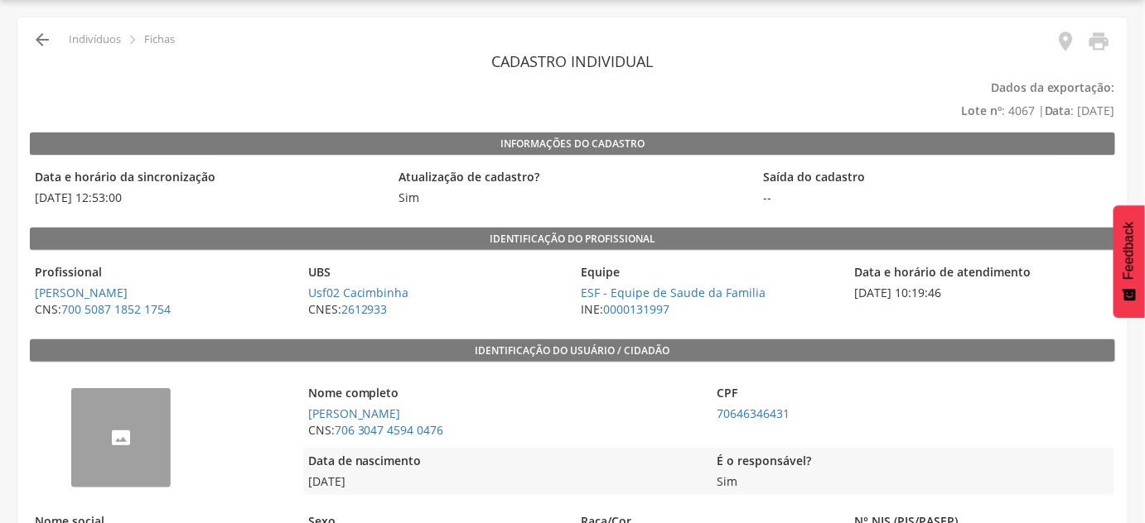
click at [51, 46] on icon "" at bounding box center [42, 40] width 20 height 20
click at [46, 41] on icon "" at bounding box center [42, 40] width 20 height 20
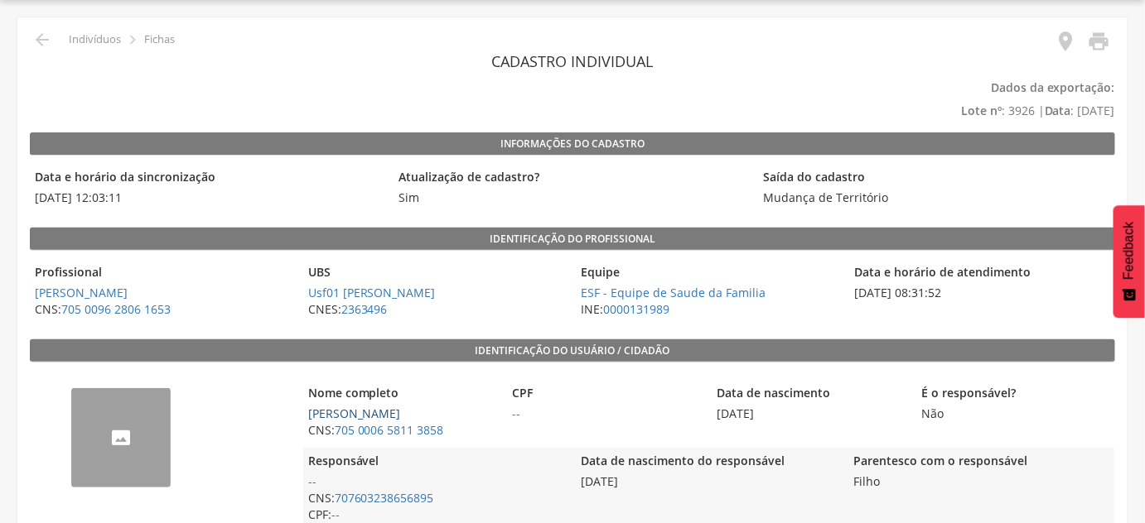
drag, startPoint x: 484, startPoint y: 417, endPoint x: 307, endPoint y: 417, distance: 176.4
click at [307, 417] on span "[PERSON_NAME]" at bounding box center [401, 414] width 196 height 17
copy link "[PERSON_NAME]"
click at [598, 429] on div "CPF --" at bounding box center [606, 412] width 196 height 64
drag, startPoint x: 460, startPoint y: 426, endPoint x: 335, endPoint y: 430, distance: 125.1
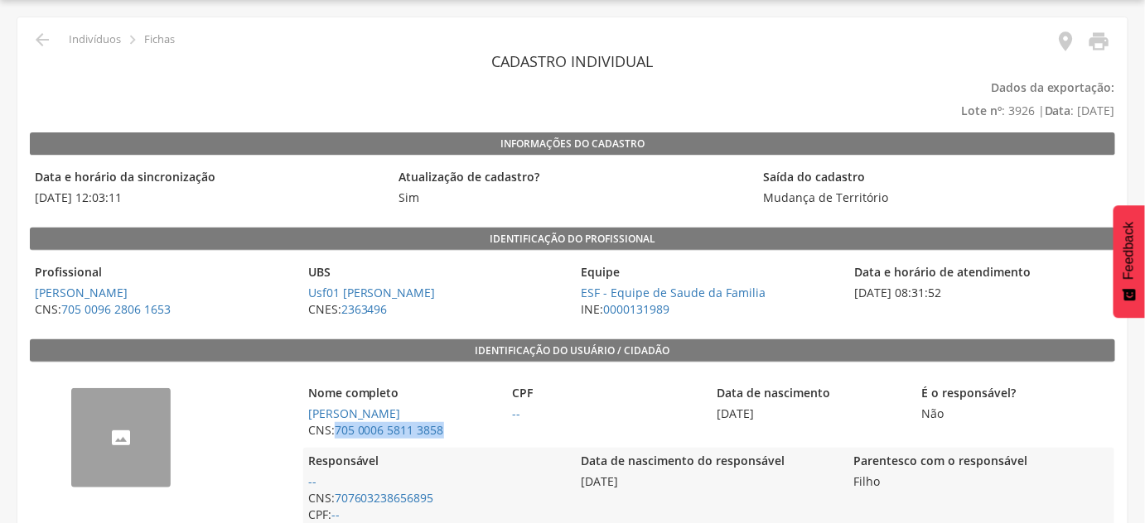
click at [335, 430] on span "CNS: 705 0006 5811 3858" at bounding box center [401, 430] width 196 height 17
copy link "705 0006 5811 3858"
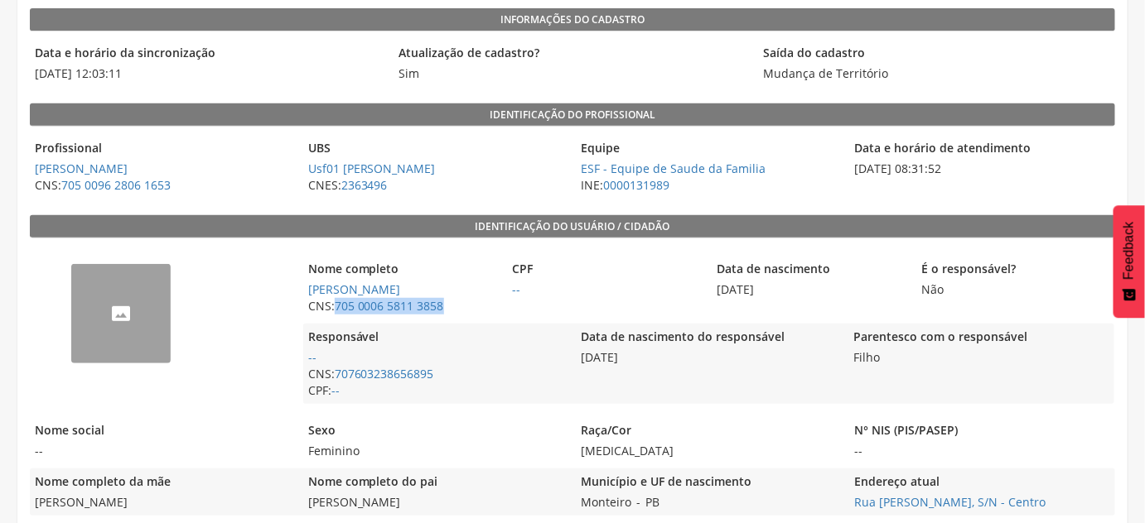
scroll to position [200, 0]
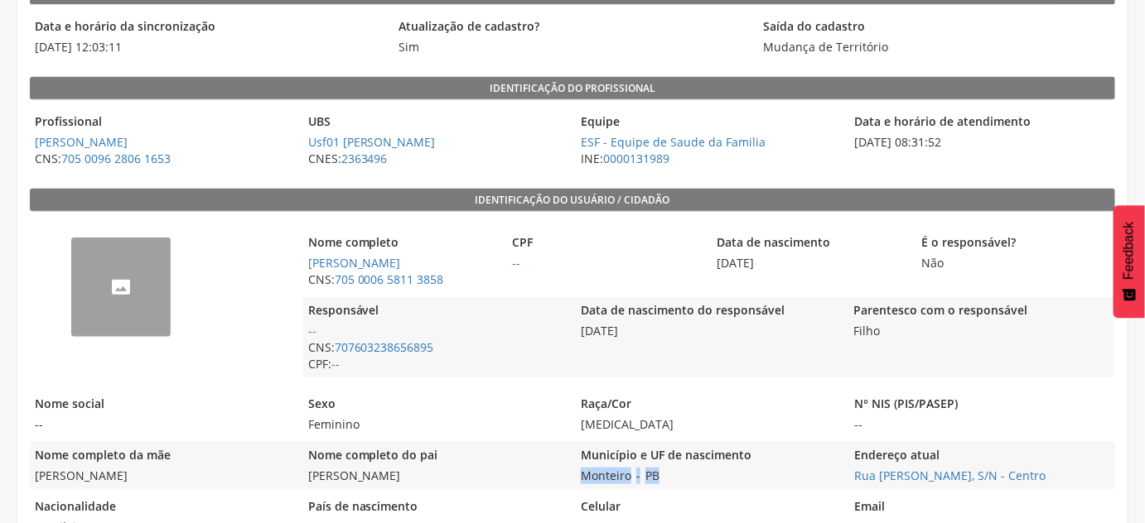
drag, startPoint x: 672, startPoint y: 480, endPoint x: 581, endPoint y: 480, distance: 91.1
click at [581, 480] on div "Município e UF de nascimento Monteiro - [GEOGRAPHIC_DATA]" at bounding box center [708, 465] width 265 height 47
copy div "Monteiro - [GEOGRAPHIC_DATA]"
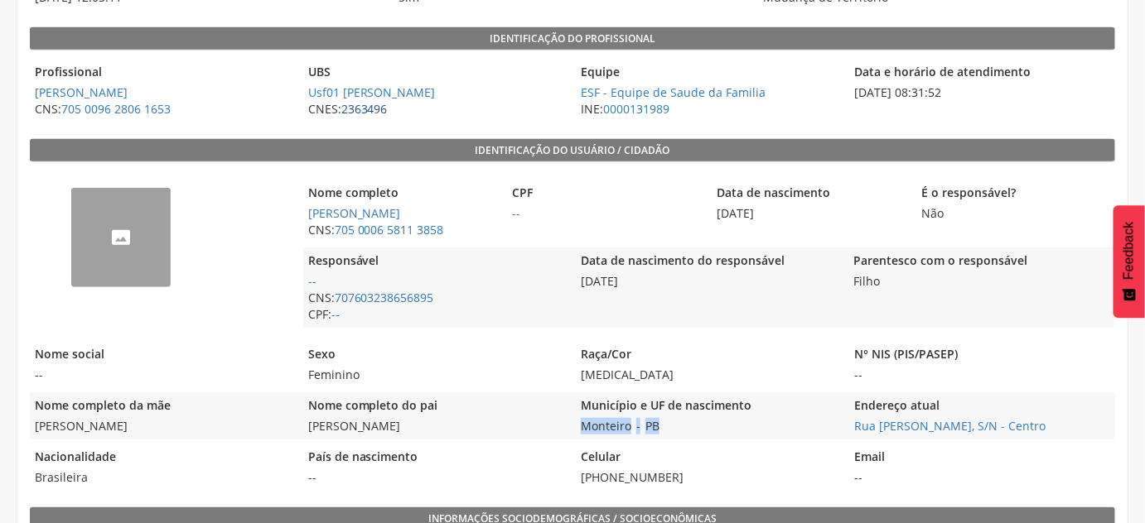
scroll to position [276, 0]
